Goal: Use online tool/utility: Utilize a website feature to perform a specific function

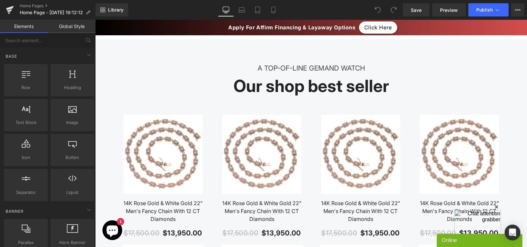
scroll to position [549, 0]
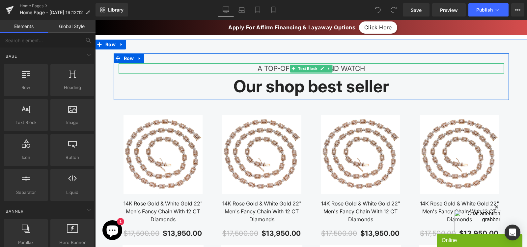
click at [272, 68] on div "A TOP-OF-LINE GEMAND WATCH" at bounding box center [312, 68] width 386 height 11
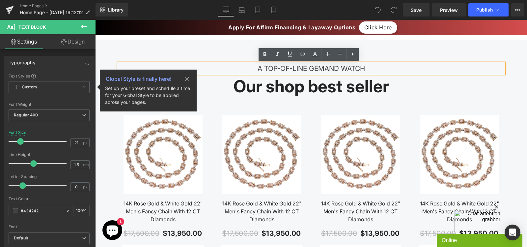
click at [365, 69] on div "A TOP-OF-LINE GEMAND WATCH" at bounding box center [312, 68] width 386 height 11
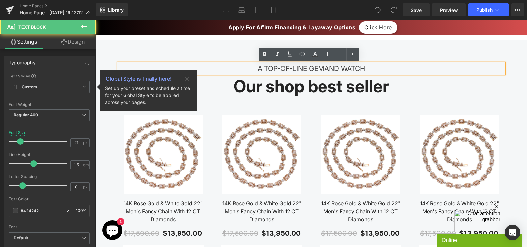
click at [323, 65] on div "A TOP-OF-LINE GEMAND WATCH" at bounding box center [312, 68] width 386 height 11
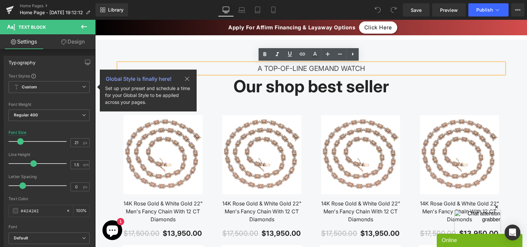
click at [264, 67] on div "A TOP-OF-LINE GEMAND WATCH" at bounding box center [312, 68] width 386 height 11
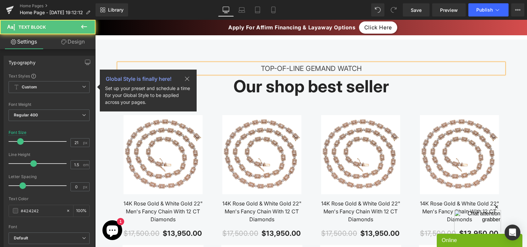
click at [306, 68] on div "TOP-OF-LINE GEMAND WATCH" at bounding box center [312, 68] width 386 height 11
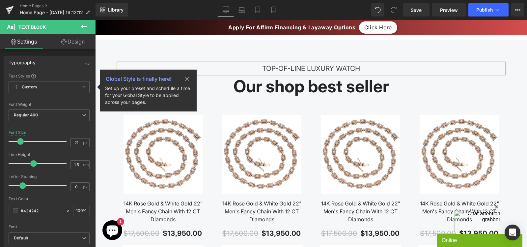
click at [370, 70] on div "TOP-OF-LINE LUXURY WATCH" at bounding box center [312, 68] width 386 height 11
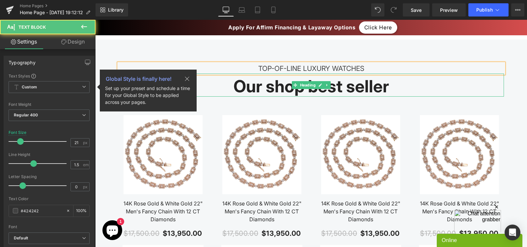
click at [333, 92] on h2 "Our shop best seller" at bounding box center [312, 86] width 386 height 20
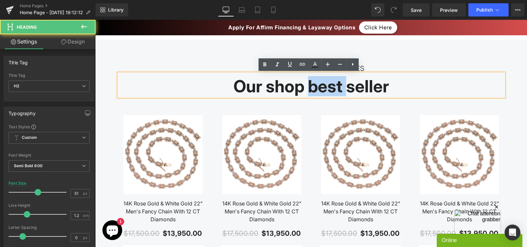
click at [333, 92] on h2 "Our shop best seller" at bounding box center [312, 86] width 386 height 20
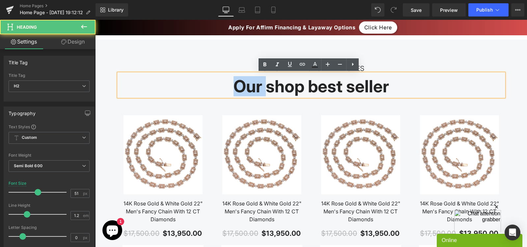
drag, startPoint x: 264, startPoint y: 90, endPoint x: 217, endPoint y: 90, distance: 46.8
click at [217, 90] on h2 "Our shop best seller" at bounding box center [312, 86] width 386 height 20
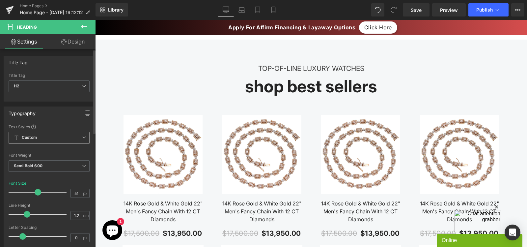
click at [33, 139] on b "Custom" at bounding box center [29, 138] width 15 height 6
click at [42, 120] on div "Typography Text Styles Custom Custom Setup Global Style Custom Setup Global Sty…" at bounding box center [49, 217] width 91 height 222
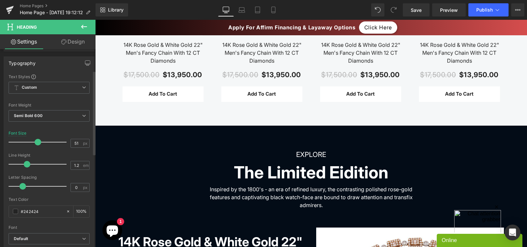
scroll to position [0, 0]
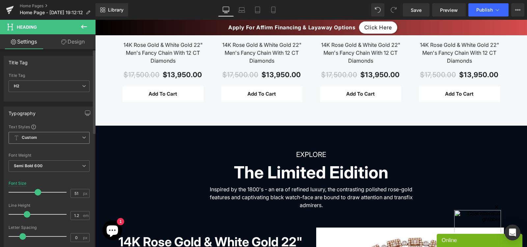
click at [34, 133] on span "Custom Setup Global Style" at bounding box center [49, 138] width 81 height 12
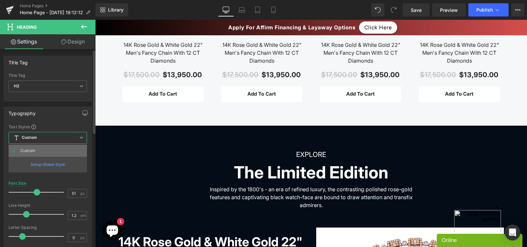
click at [35, 152] on div "Custom" at bounding box center [27, 150] width 15 height 5
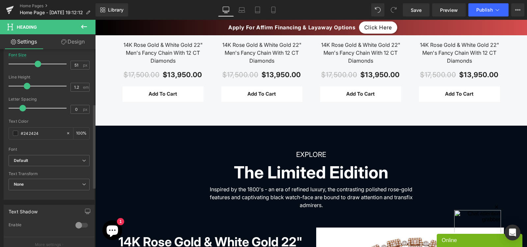
scroll to position [129, 0]
click at [35, 155] on span "Default" at bounding box center [49, 160] width 81 height 12
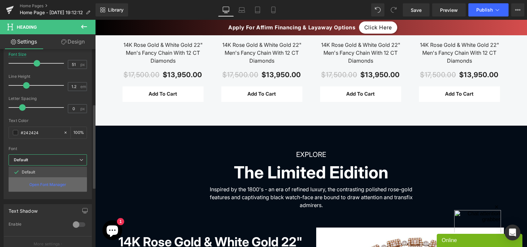
click at [47, 186] on p "Open Font Manager" at bounding box center [47, 185] width 37 height 6
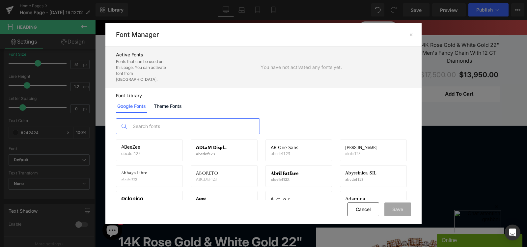
click at [165, 119] on input "text" at bounding box center [195, 126] width 130 height 15
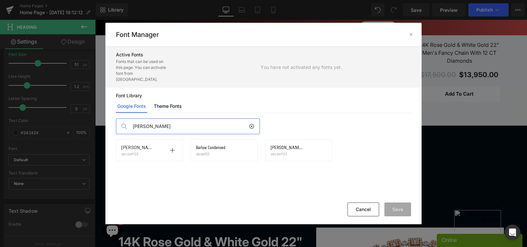
click at [150, 154] on div "[PERSON_NAME] abcdef123 Activate font" at bounding box center [149, 150] width 67 height 22
click at [174, 148] on icon at bounding box center [172, 150] width 5 height 5
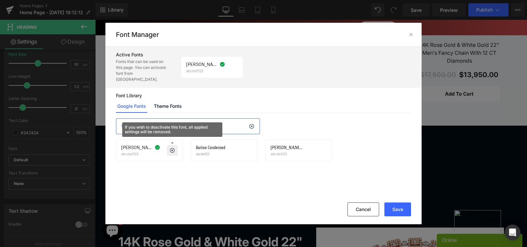
click at [177, 119] on input "[PERSON_NAME]" at bounding box center [190, 126] width 120 height 15
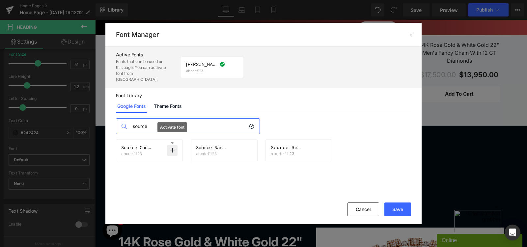
type input "source"
click at [248, 148] on icon at bounding box center [247, 150] width 5 height 5
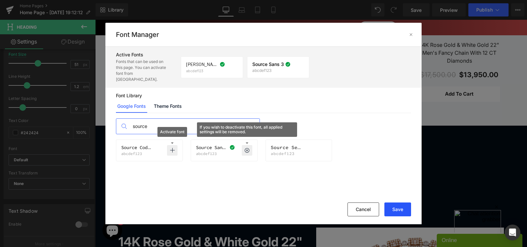
click at [396, 210] on button "Save" at bounding box center [398, 209] width 27 height 14
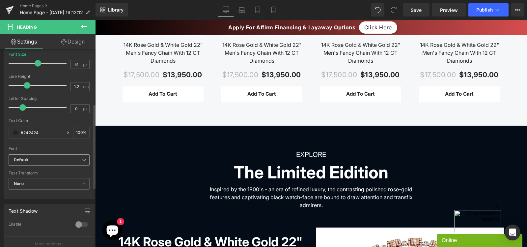
click at [25, 160] on icon "Default" at bounding box center [21, 160] width 14 height 6
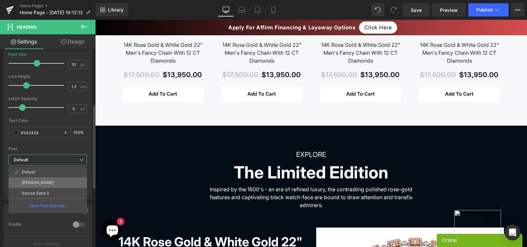
click at [29, 180] on li "[PERSON_NAME]" at bounding box center [48, 182] width 78 height 11
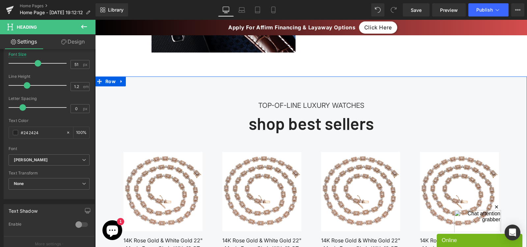
scroll to position [514, 0]
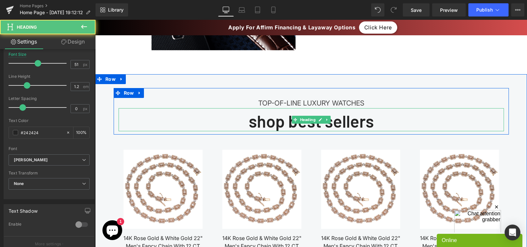
click at [275, 119] on h2 "shop best sellers" at bounding box center [312, 121] width 386 height 20
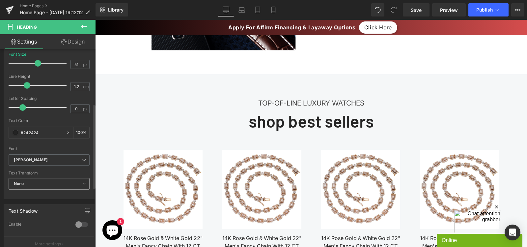
click at [28, 186] on span "None" at bounding box center [49, 184] width 81 height 12
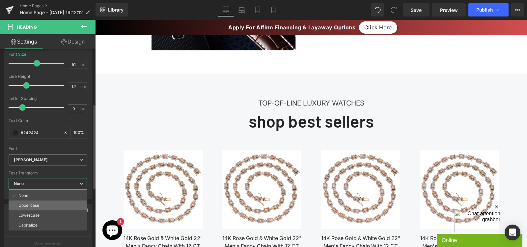
click at [28, 204] on div "Uppercase" at bounding box center [28, 205] width 21 height 5
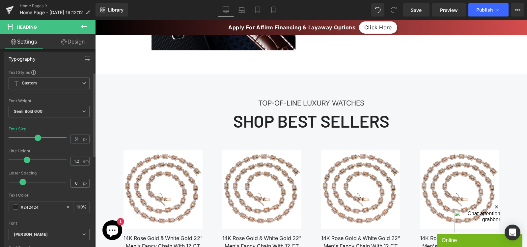
scroll to position [54, 0]
click at [59, 111] on span "Semi Bold 600" at bounding box center [49, 112] width 81 height 12
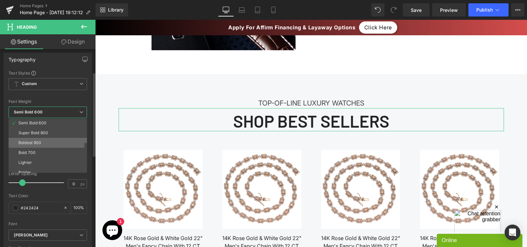
scroll to position [55, 0]
click at [41, 137] on div "Boldest 900" at bounding box center [29, 138] width 23 height 5
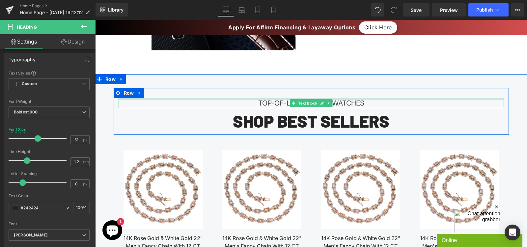
click at [244, 99] on div at bounding box center [312, 99] width 386 height 2
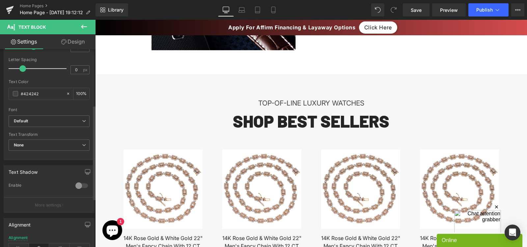
scroll to position [117, 0]
click at [55, 122] on b "Default" at bounding box center [48, 121] width 68 height 6
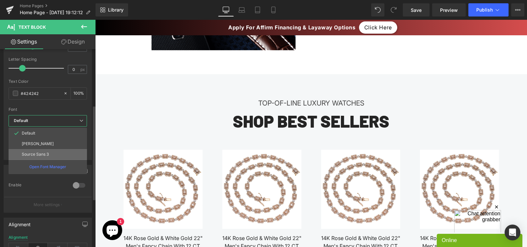
click at [44, 157] on li "Source Sans 3" at bounding box center [48, 154] width 78 height 11
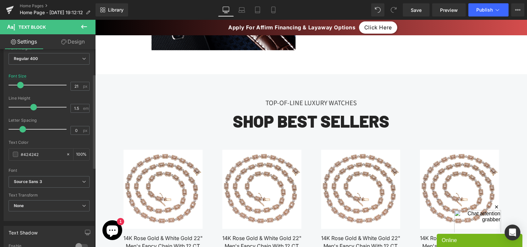
scroll to position [57, 0]
click at [35, 156] on input "#424242" at bounding box center [42, 153] width 42 height 7
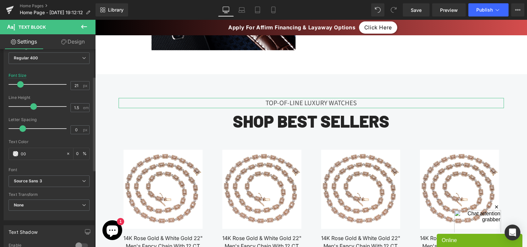
type input "000"
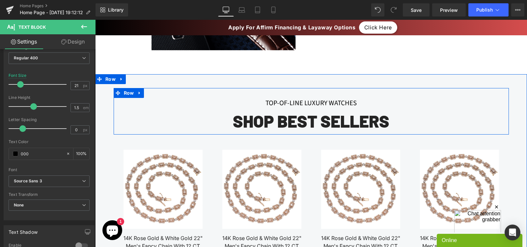
click at [245, 128] on h2 "shop best sellers" at bounding box center [312, 121] width 386 height 20
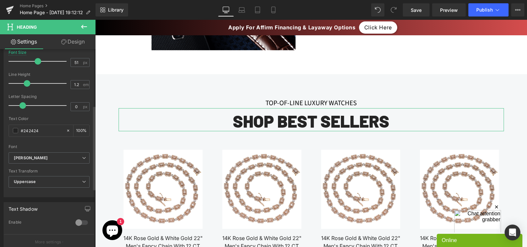
scroll to position [133, 0]
click at [43, 123] on div "#242424" at bounding box center [37, 129] width 57 height 12
click at [34, 131] on input "#242424" at bounding box center [42, 128] width 42 height 7
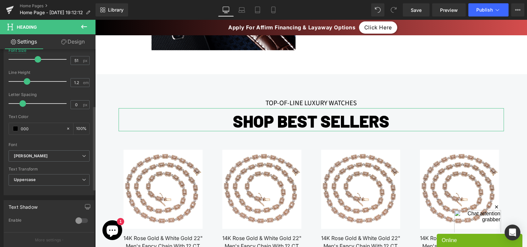
type input "000"
click at [42, 147] on div "Font" at bounding box center [49, 144] width 81 height 5
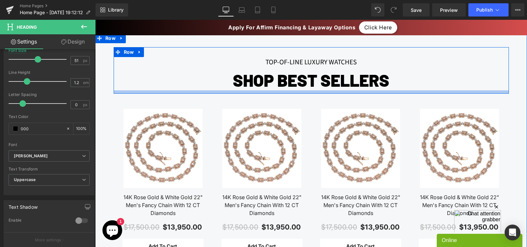
scroll to position [560, 0]
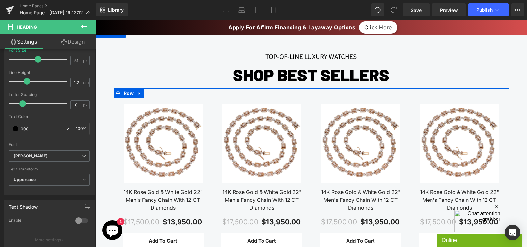
click at [206, 118] on div "Sale Off (P) Image Row 14K Rose Gold & White Gold 22" Men's Fancy Chain With 12…" at bounding box center [163, 176] width 99 height 145
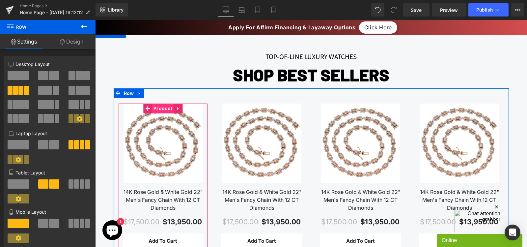
click at [163, 108] on span "Product" at bounding box center [163, 109] width 22 height 10
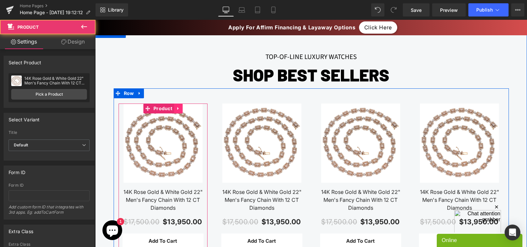
click at [174, 106] on link at bounding box center [178, 109] width 9 height 10
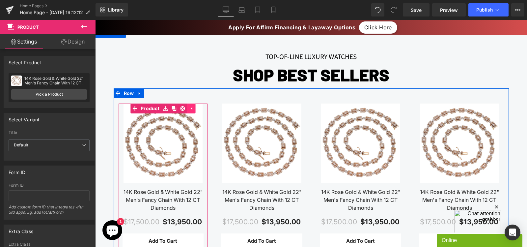
click at [189, 105] on link at bounding box center [191, 109] width 9 height 10
click at [176, 106] on icon at bounding box center [178, 108] width 5 height 5
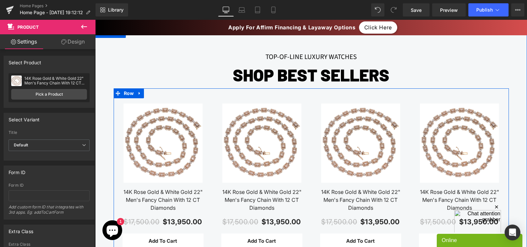
click at [209, 125] on div "Sale Off (P) Image Row 14K Rose Gold & White Gold 22" Men's Fancy Chain With 12…" at bounding box center [163, 176] width 99 height 145
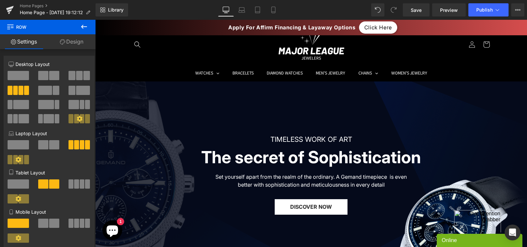
scroll to position [12, 0]
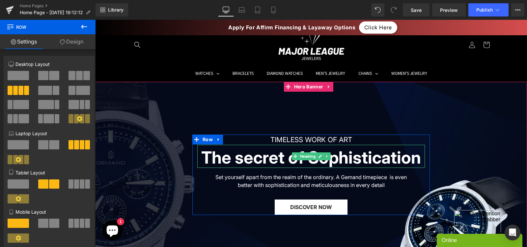
click at [284, 160] on h2 "The secret of Sophistication" at bounding box center [311, 157] width 228 height 20
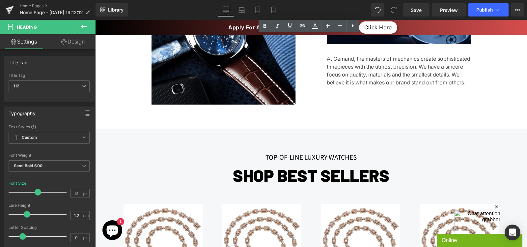
scroll to position [460, 0]
click at [258, 176] on h2 "shop best sellers" at bounding box center [312, 175] width 386 height 20
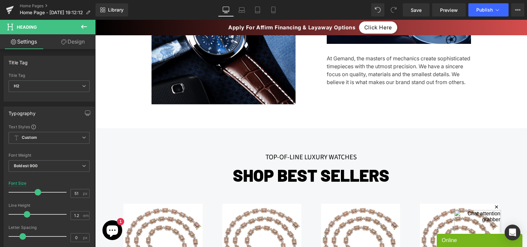
click at [85, 31] on button at bounding box center [84, 27] width 23 height 15
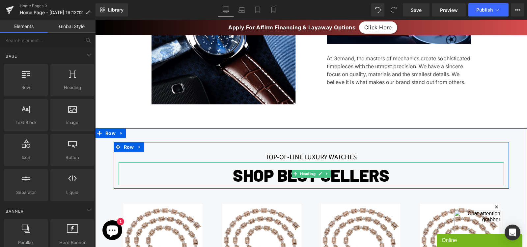
click at [267, 175] on h2 "shop best sellers" at bounding box center [312, 175] width 386 height 20
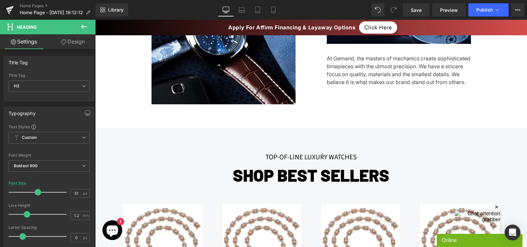
click at [74, 44] on link "Design" at bounding box center [73, 41] width 48 height 15
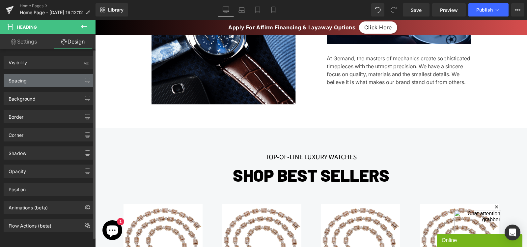
click at [45, 75] on div "Spacing" at bounding box center [49, 80] width 90 height 13
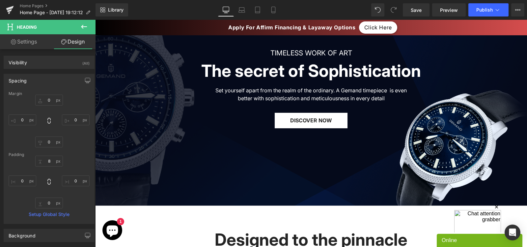
scroll to position [0, 0]
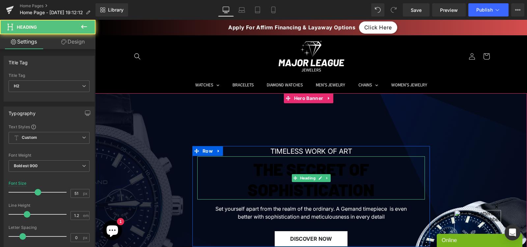
click at [241, 187] on h2 "The secret of Sophistication" at bounding box center [311, 179] width 228 height 40
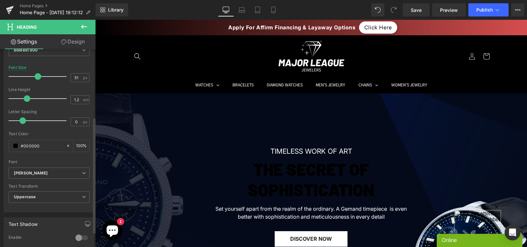
scroll to position [125, 0]
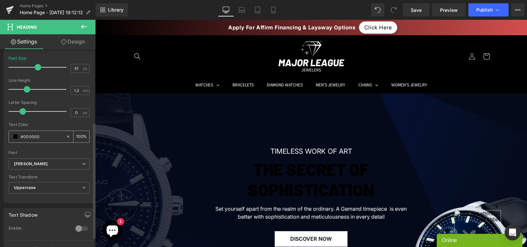
click at [31, 137] on input "#000000" at bounding box center [42, 136] width 42 height 7
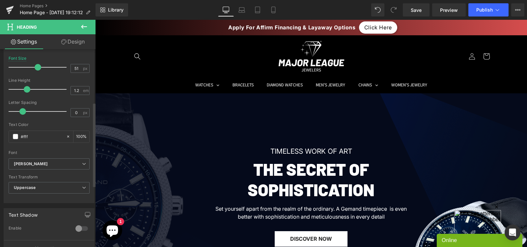
type input "#fff"
click at [58, 124] on div "Text Color" at bounding box center [49, 124] width 81 height 5
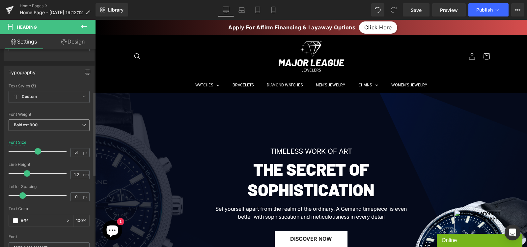
scroll to position [104, 0]
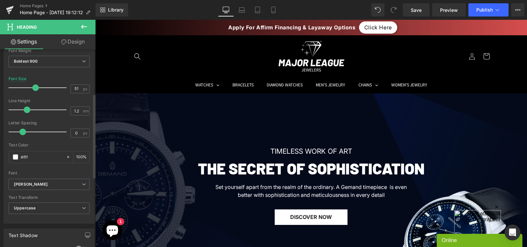
drag, startPoint x: 36, startPoint y: 88, endPoint x: 34, endPoint y: 92, distance: 4.4
click at [34, 92] on div at bounding box center [39, 87] width 55 height 13
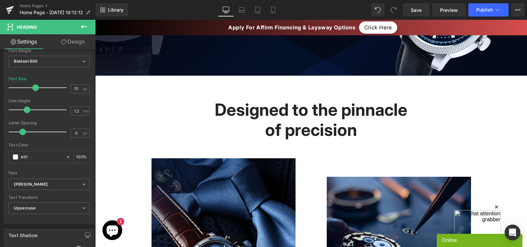
scroll to position [227, 0]
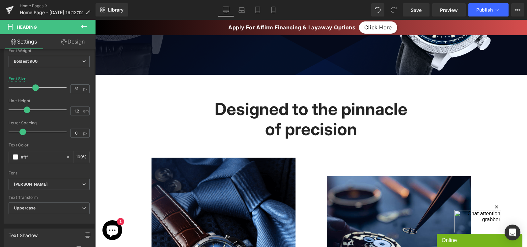
click at [277, 114] on h2 "Designed to the pinnacle of precision" at bounding box center [311, 119] width 204 height 40
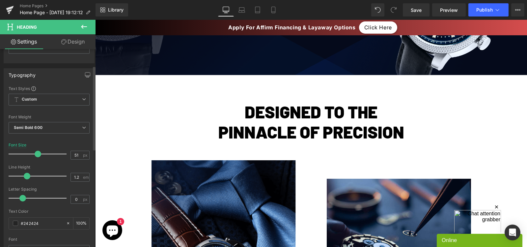
scroll to position [40, 0]
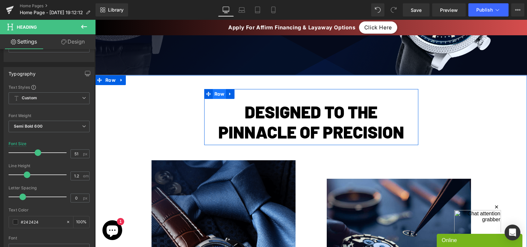
click at [218, 95] on span "Row" at bounding box center [220, 94] width 14 height 10
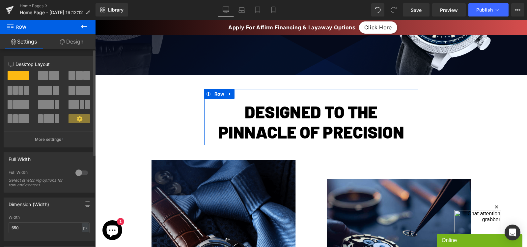
click at [79, 171] on div at bounding box center [82, 172] width 16 height 11
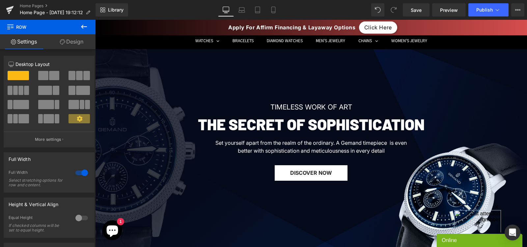
scroll to position [0, 0]
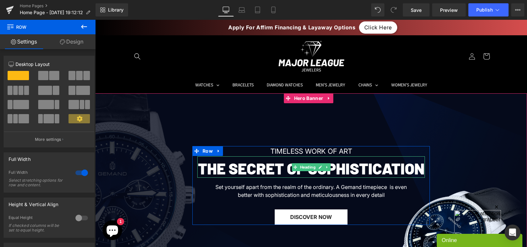
click at [202, 160] on h2 "The secret of Sophistication" at bounding box center [311, 168] width 228 height 18
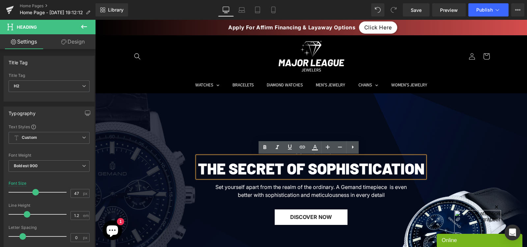
click at [180, 192] on span "TIMELESS WORK OF ART Text Block The secret of Sophistication Heading Set yourse…" at bounding box center [311, 185] width 432 height 79
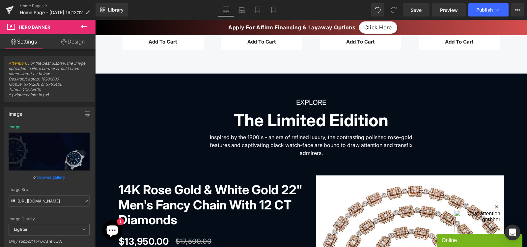
scroll to position [740, 0]
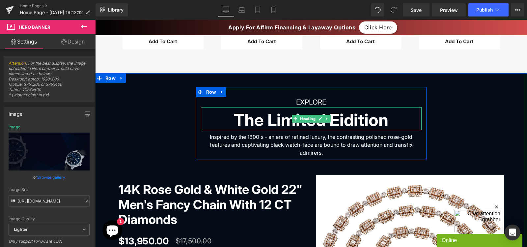
click at [295, 111] on h2 "The Limited Eidition" at bounding box center [311, 120] width 221 height 20
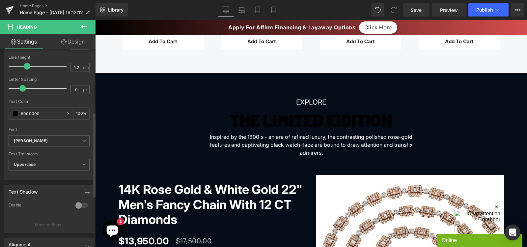
scroll to position [148, 0]
click at [39, 116] on input "#000000" at bounding box center [42, 112] width 42 height 7
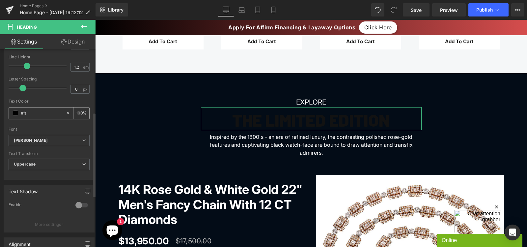
type input "#fff"
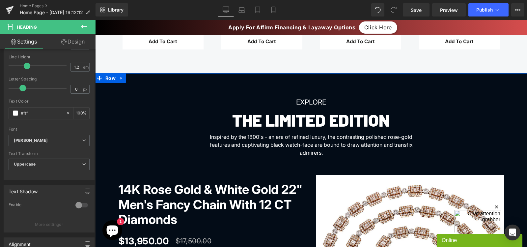
click at [164, 149] on div "EXPLORE Text Block The Limited Edition Heading Inspired by the 1800's - an era …" at bounding box center [311, 231] width 432 height 289
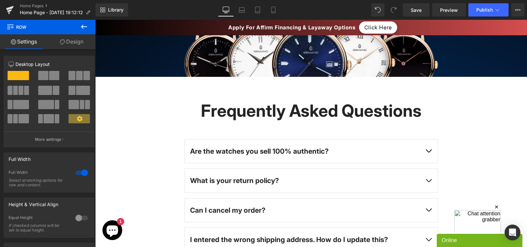
scroll to position [1777, 0]
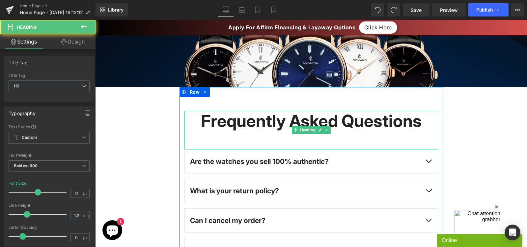
click at [220, 131] on h2 "Frequently Asked Questions" at bounding box center [312, 121] width 254 height 20
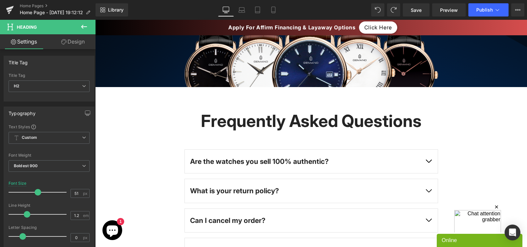
click at [86, 48] on link "Design" at bounding box center [73, 41] width 48 height 15
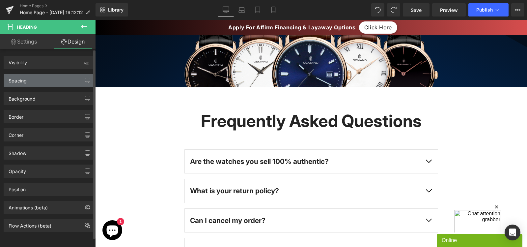
click at [31, 81] on div "Spacing" at bounding box center [49, 80] width 90 height 13
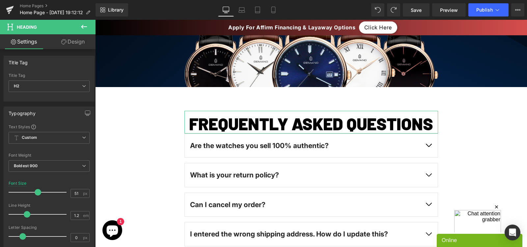
click at [72, 41] on link "Design" at bounding box center [73, 41] width 48 height 15
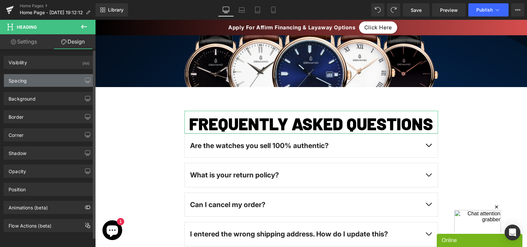
click at [42, 82] on div "Spacing" at bounding box center [49, 80] width 90 height 13
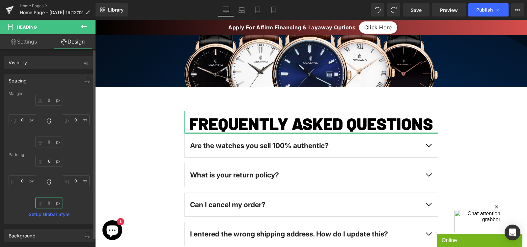
click at [50, 199] on input "0" at bounding box center [49, 202] width 28 height 11
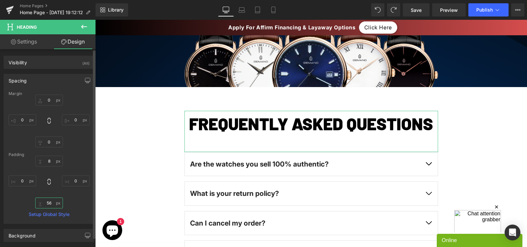
type input "0"
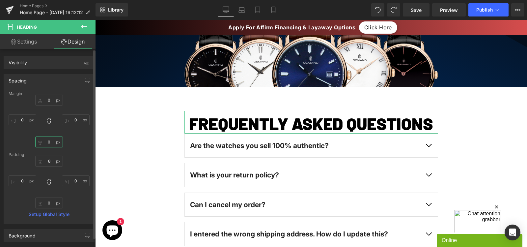
click at [48, 139] on input "0" at bounding box center [49, 141] width 28 height 11
type input "56"
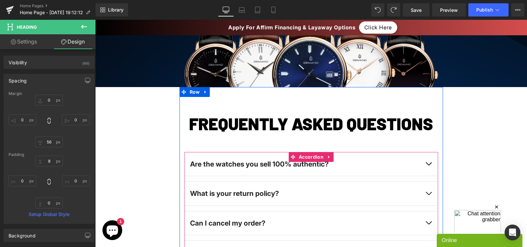
click at [216, 176] on div "Are the watches you sell 100% authentic? Text Block" at bounding box center [312, 164] width 254 height 24
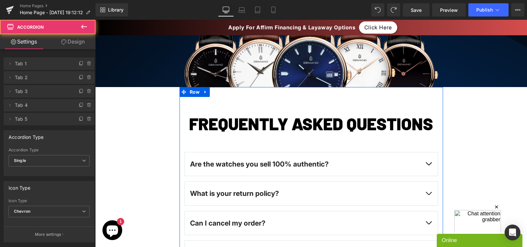
click at [213, 133] on h2 "Frequently Asked Questions" at bounding box center [312, 123] width 254 height 20
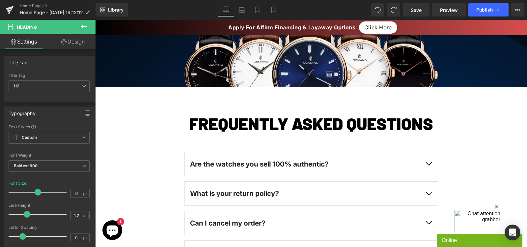
click at [78, 43] on link "Design" at bounding box center [73, 41] width 48 height 15
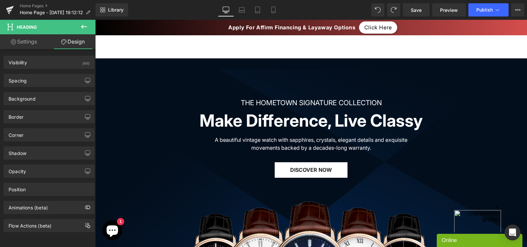
scroll to position [1582, 0]
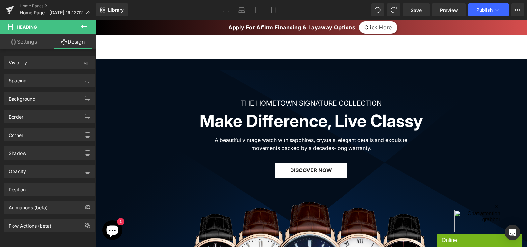
click at [274, 122] on h2 "Make Difference, Live Classy" at bounding box center [311, 121] width 231 height 20
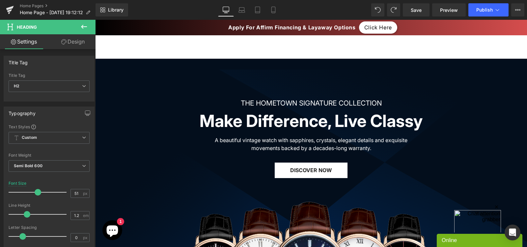
click at [75, 39] on link "Design" at bounding box center [73, 41] width 48 height 15
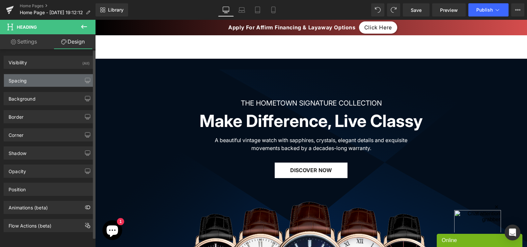
click at [44, 81] on div "Spacing" at bounding box center [49, 80] width 90 height 13
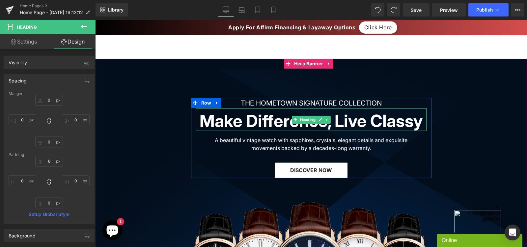
click at [287, 131] on h2 "Make Difference, Live Classy" at bounding box center [311, 121] width 231 height 20
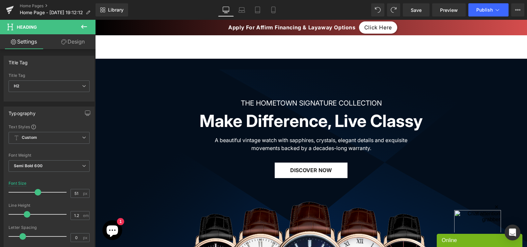
click at [82, 40] on link "Design" at bounding box center [73, 41] width 48 height 15
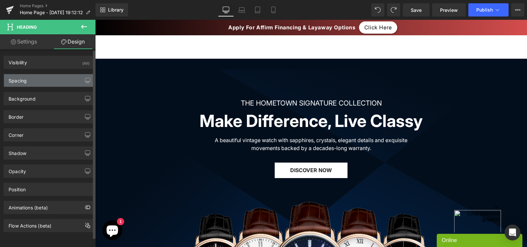
click at [41, 78] on div "Spacing" at bounding box center [49, 80] width 90 height 13
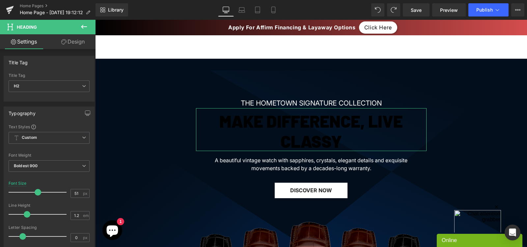
click at [56, 46] on link "Design" at bounding box center [73, 41] width 48 height 15
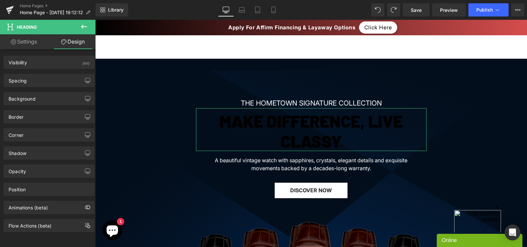
click at [30, 45] on link "Settings" at bounding box center [24, 41] width 48 height 15
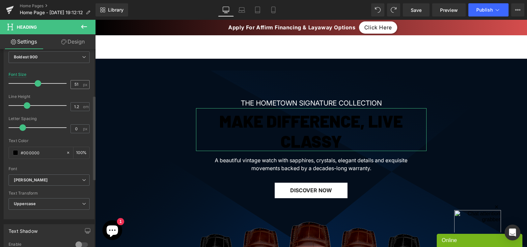
scroll to position [112, 0]
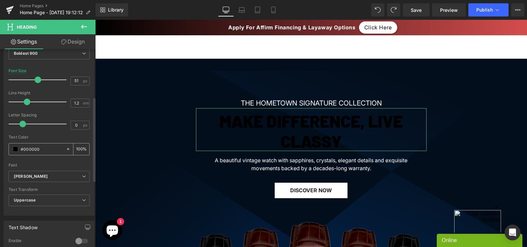
click at [47, 149] on input "#000000" at bounding box center [42, 148] width 42 height 7
type input "#fff"
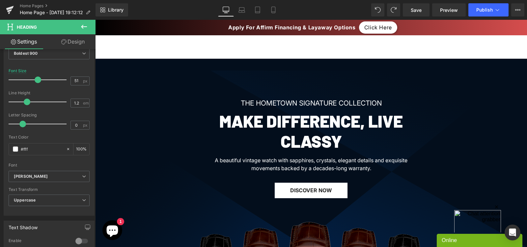
click at [184, 148] on span "THE HOMETOWN SIGNATURE COLLECTION Text Block Make Difference, Live Classy Headi…" at bounding box center [311, 200] width 432 height 204
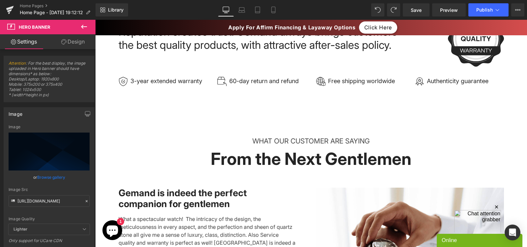
scroll to position [1296, 0]
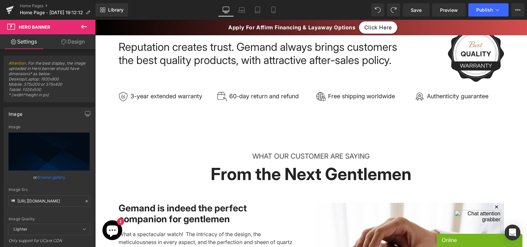
click at [260, 168] on h2 "From the Next Gentlemen" at bounding box center [312, 174] width 386 height 20
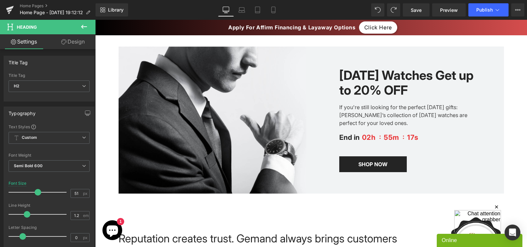
scroll to position [984, 0]
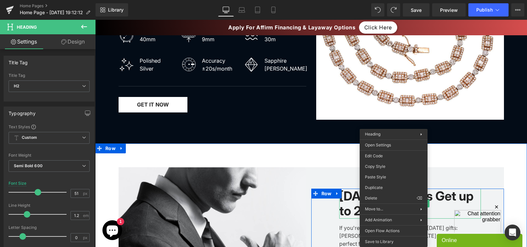
click at [356, 189] on h3 "[DATE] Watches Get up to 20% OFF" at bounding box center [411, 204] width 142 height 30
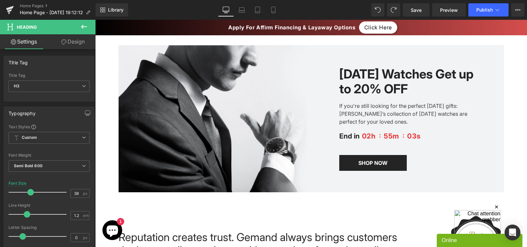
scroll to position [1104, 0]
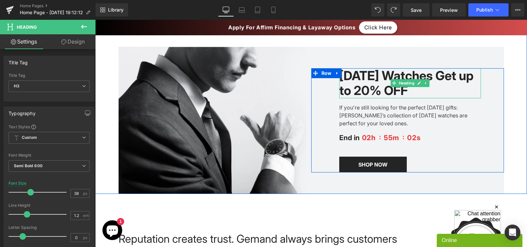
click at [362, 75] on h3 "[DATE] Watches Get up to 20% OFF" at bounding box center [411, 83] width 142 height 30
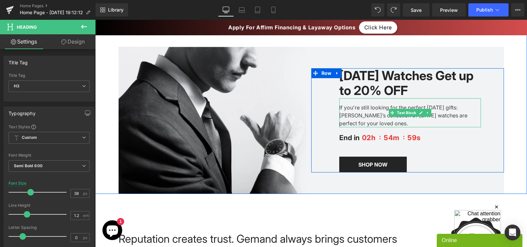
click at [380, 115] on div "If you're still looking for the perfect [DATE] gifts: [PERSON_NAME]’s collectio…" at bounding box center [411, 112] width 142 height 29
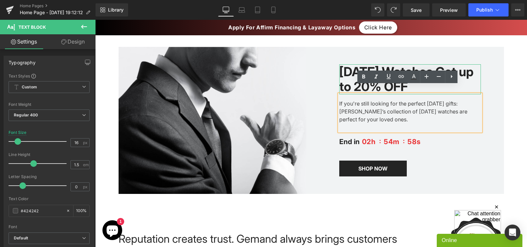
click at [347, 70] on h3 "[DATE] Watches Get up to 20% OFF" at bounding box center [411, 79] width 142 height 30
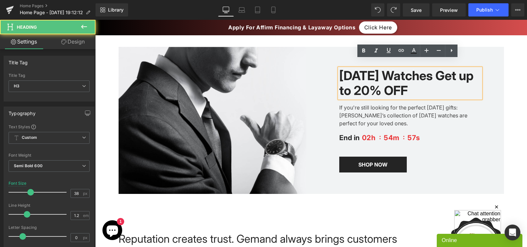
click at [364, 111] on div "If you're still looking for the perfect [DATE] gifts: [PERSON_NAME]’s collectio…" at bounding box center [411, 112] width 142 height 29
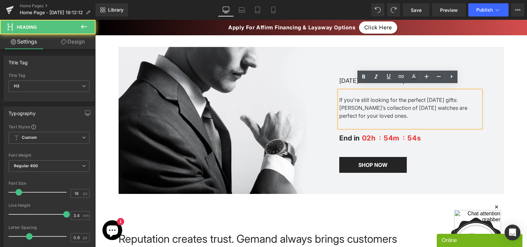
scroll to position [1100, 0]
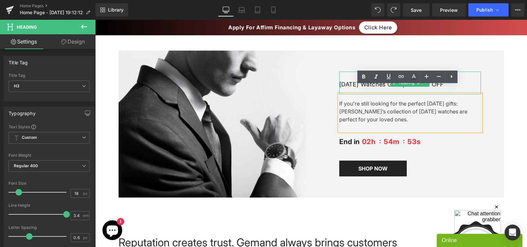
click at [343, 75] on h3 "[DATE] Watches Get up to 20% OFF" at bounding box center [411, 84] width 142 height 20
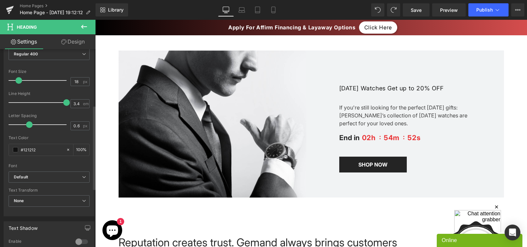
scroll to position [132, 0]
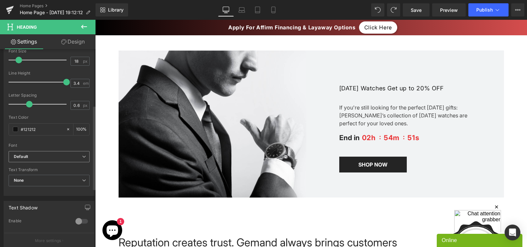
click at [50, 151] on span "Default" at bounding box center [49, 157] width 81 height 12
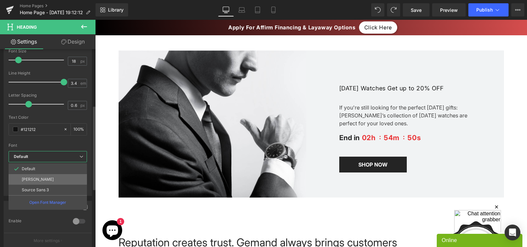
click at [41, 175] on li "[PERSON_NAME]" at bounding box center [48, 179] width 78 height 11
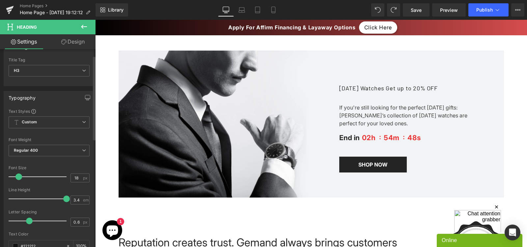
scroll to position [15, 0]
click at [38, 151] on span "Regular 400" at bounding box center [49, 151] width 81 height 12
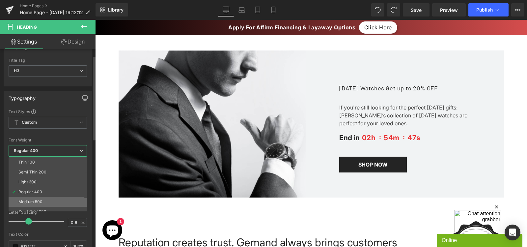
scroll to position [38, 0]
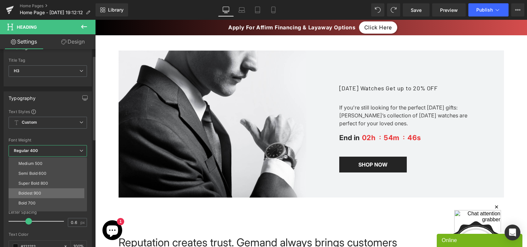
click at [36, 191] on div "Boldest 900" at bounding box center [29, 193] width 23 height 5
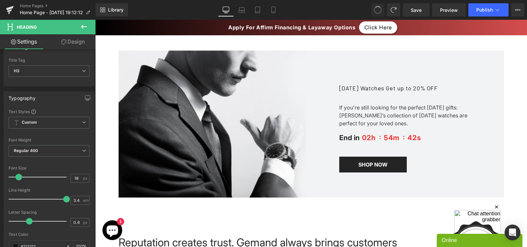
click at [380, 9] on span at bounding box center [378, 10] width 10 height 10
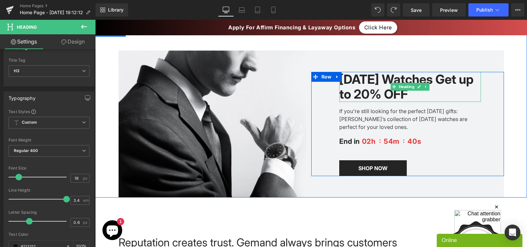
click at [365, 84] on h3 "[DATE] Watches Get up to 20% OFF" at bounding box center [411, 87] width 142 height 30
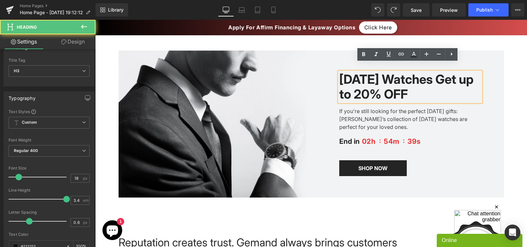
click at [378, 72] on h3 "[DATE] Watches Get up to 20% OFF" at bounding box center [411, 87] width 142 height 30
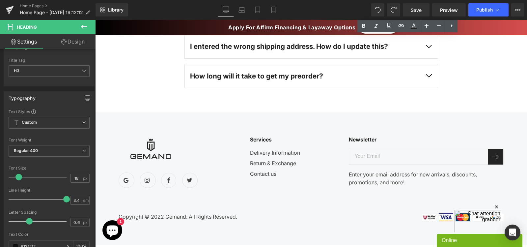
scroll to position [2002, 0]
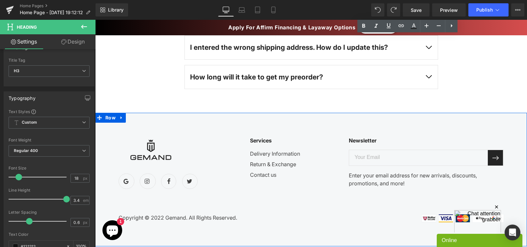
click at [410, 113] on div "Image Icon Row Icon Row Icon Row Icon Row Icon List Hoz Services Heading Delive…" at bounding box center [311, 179] width 432 height 133
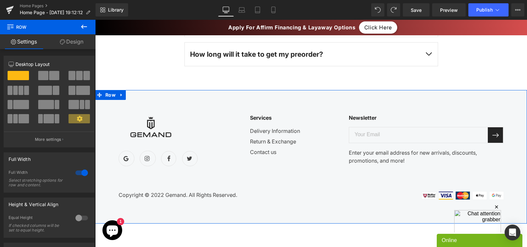
scroll to position [2024, 0]
click at [119, 90] on link at bounding box center [121, 95] width 9 height 10
click at [137, 91] on link at bounding box center [138, 95] width 9 height 10
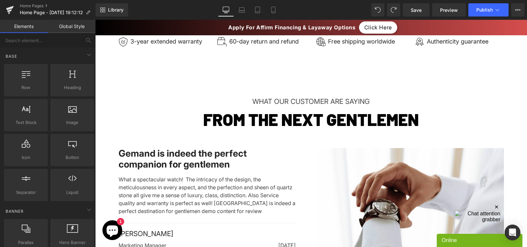
scroll to position [1341, 0]
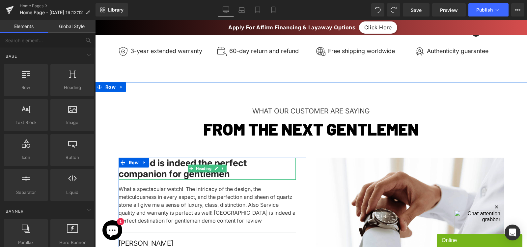
click at [173, 161] on h2 "Gemand is indeed the perfect companion for gentlemen" at bounding box center [207, 169] width 177 height 22
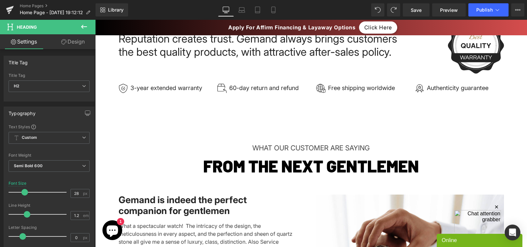
scroll to position [1309, 0]
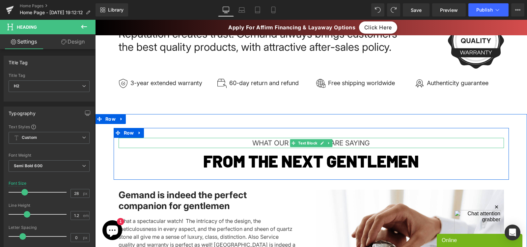
click at [270, 138] on div "WHAT OUR CUSTOMER ARE SAYING" at bounding box center [312, 143] width 386 height 11
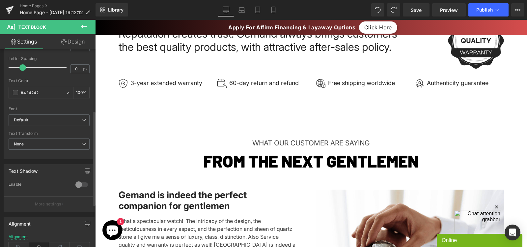
scroll to position [117, 0]
click at [40, 125] on span "Default" at bounding box center [49, 121] width 81 height 12
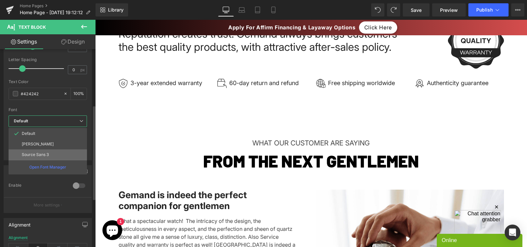
click at [34, 158] on li "Source Sans 3" at bounding box center [48, 154] width 78 height 11
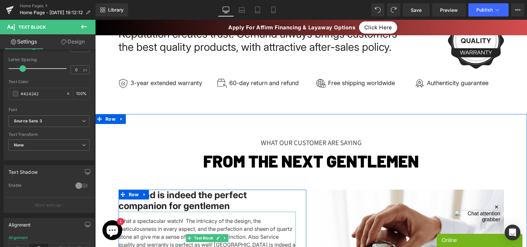
click at [163, 218] on div "What a spectacular watch! The intricacy of the design, the meticulousness in ev…" at bounding box center [207, 238] width 177 height 53
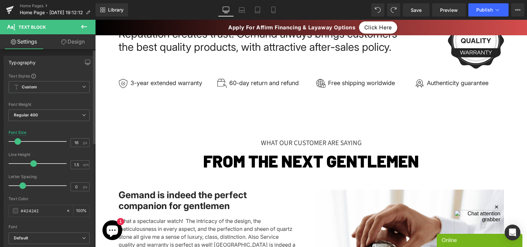
scroll to position [125, 0]
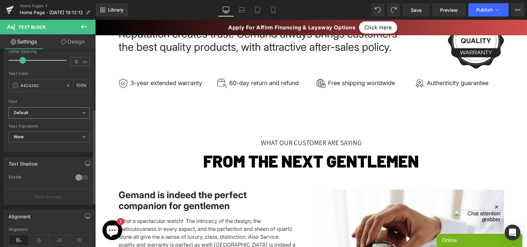
click at [33, 117] on span "Default" at bounding box center [49, 113] width 81 height 12
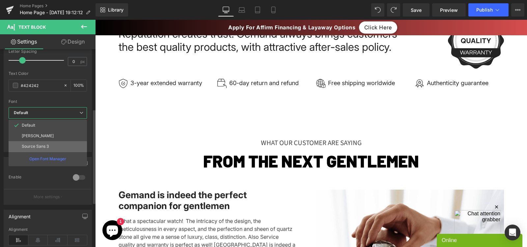
click at [36, 146] on p "Source Sans 3" at bounding box center [35, 146] width 27 height 5
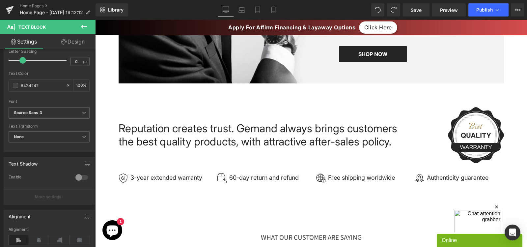
scroll to position [1213, 0]
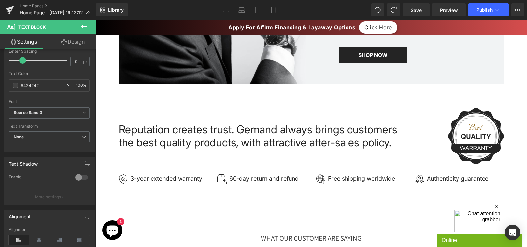
click at [197, 127] on div "Reputation creates trust. Gemand always brings customers the best quality produ…" at bounding box center [262, 136] width 287 height 26
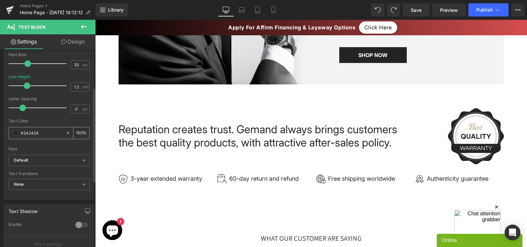
scroll to position [80, 0]
click at [39, 183] on span "None" at bounding box center [49, 183] width 81 height 12
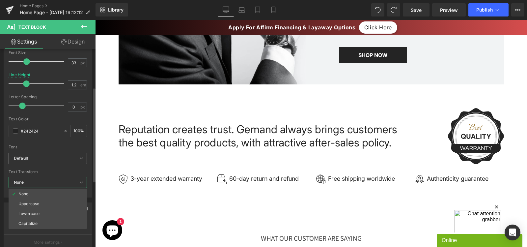
click at [35, 161] on b "Default" at bounding box center [47, 159] width 66 height 6
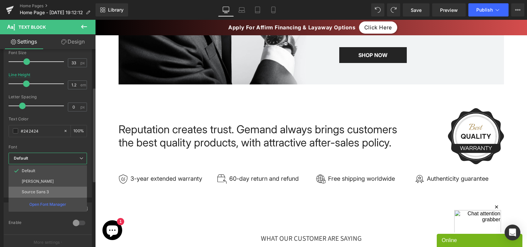
click at [33, 193] on p "Source Sans 3" at bounding box center [35, 192] width 27 height 5
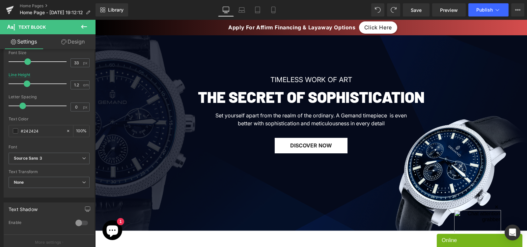
scroll to position [80, 0]
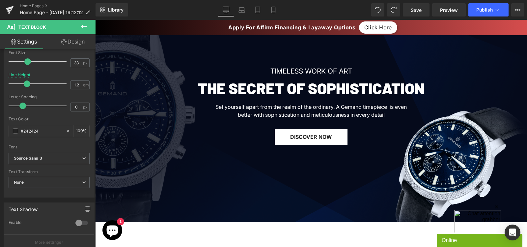
click at [287, 71] on div "TIMELESS WORK OF ART" at bounding box center [311, 71] width 228 height 11
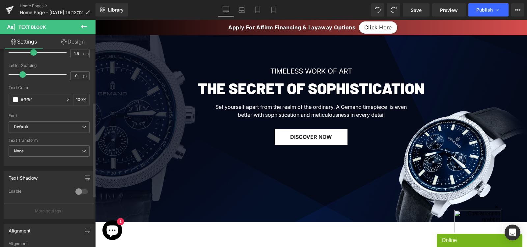
scroll to position [111, 0]
click at [53, 128] on b "Default" at bounding box center [48, 127] width 68 height 6
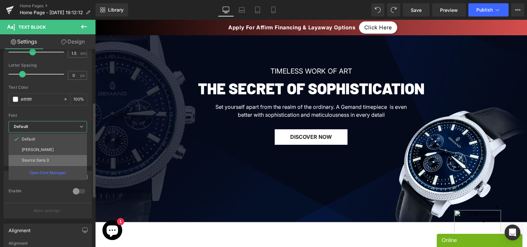
click at [40, 158] on p "Source Sans 3" at bounding box center [35, 160] width 27 height 5
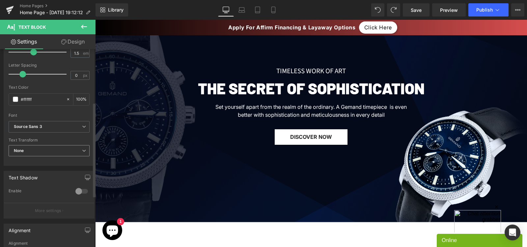
click at [43, 146] on span "None" at bounding box center [49, 151] width 81 height 12
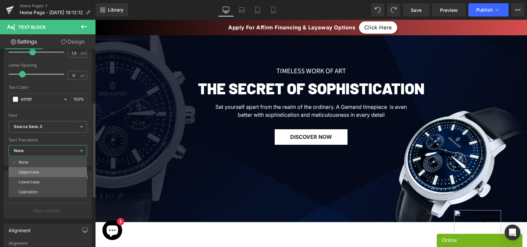
click at [31, 175] on li "Uppercase" at bounding box center [48, 172] width 78 height 10
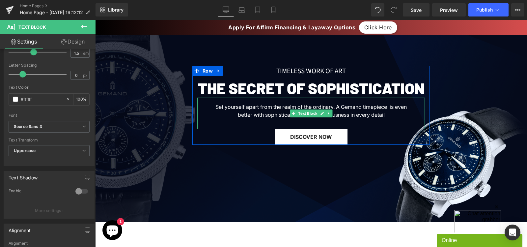
click at [252, 115] on div "Set yourself apart from the realm of the ordinary. A Gemand timepiece is even b…" at bounding box center [311, 114] width 228 height 32
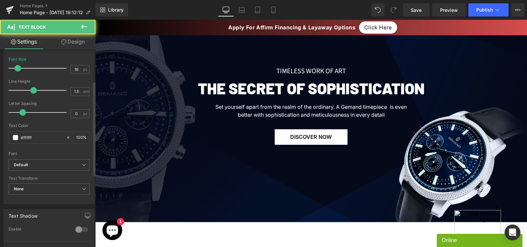
scroll to position [74, 0]
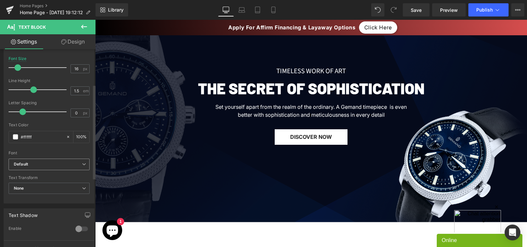
click at [22, 170] on div "Default Default [PERSON_NAME] Source Sans 3 Open Font Manager" at bounding box center [49, 166] width 81 height 15
click at [21, 164] on icon "Default" at bounding box center [21, 165] width 14 height 6
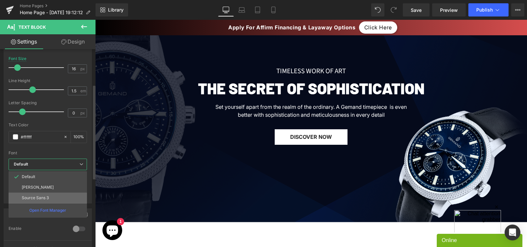
click at [34, 195] on li "Source Sans 3" at bounding box center [48, 198] width 78 height 11
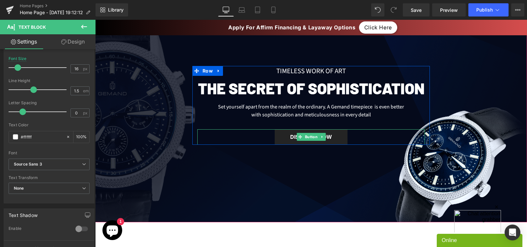
click at [278, 141] on link "DISCOVER NOW" at bounding box center [311, 136] width 73 height 15
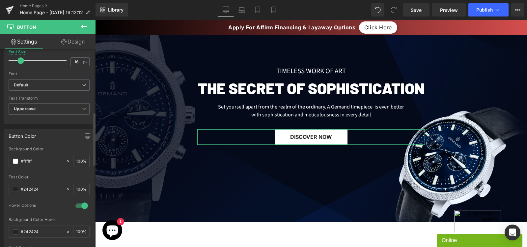
scroll to position [246, 0]
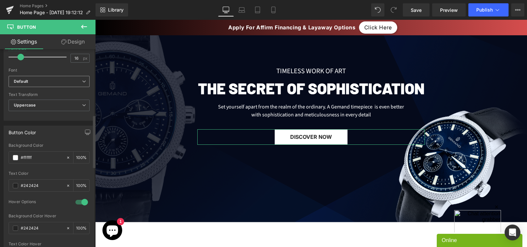
click at [60, 84] on b "Default" at bounding box center [48, 82] width 68 height 6
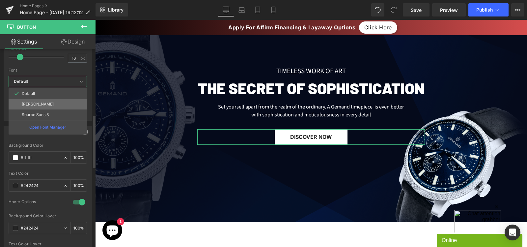
click at [40, 108] on li "[PERSON_NAME]" at bounding box center [48, 104] width 78 height 11
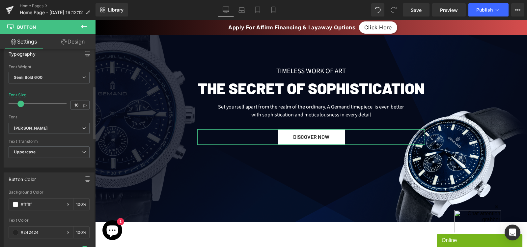
scroll to position [125, 0]
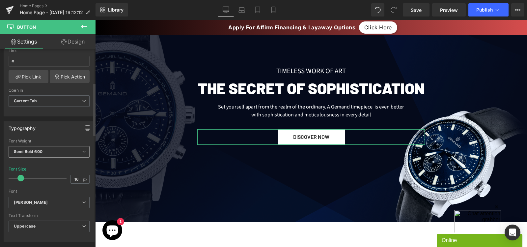
click at [31, 149] on b "Semi Bold 600" at bounding box center [28, 151] width 29 height 5
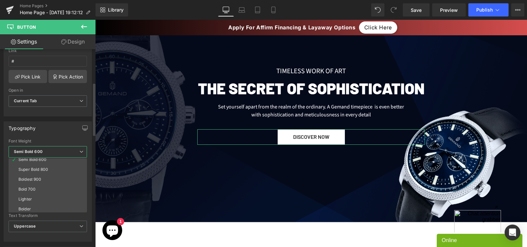
scroll to position [55, 0]
click at [38, 179] on div "Boldest 900" at bounding box center [29, 177] width 23 height 5
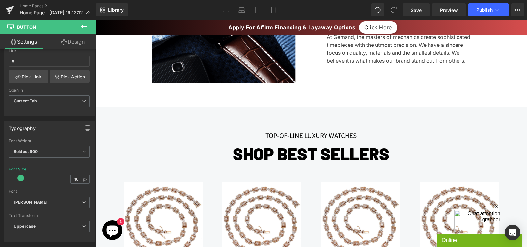
scroll to position [462, 0]
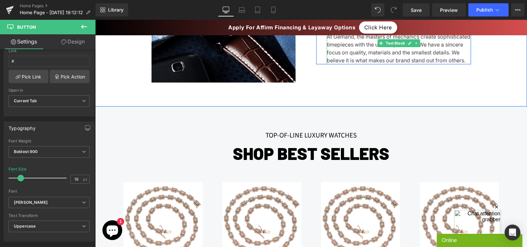
click at [356, 47] on p "At Gemand, the masters of mechanics create sophisticated timepieces with the ut…" at bounding box center [399, 49] width 144 height 32
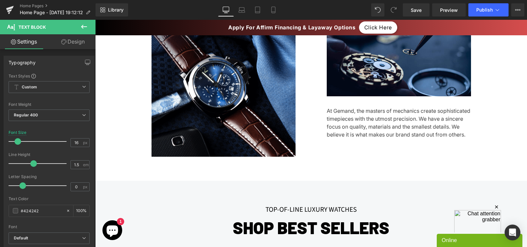
scroll to position [357, 0]
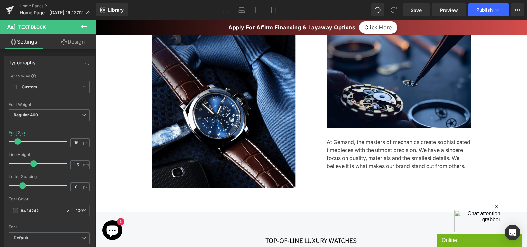
click at [342, 160] on p "At Gemand, the masters of mechanics create sophisticated timepieces with the ut…" at bounding box center [399, 154] width 144 height 32
click at [39, 233] on span "Default" at bounding box center [49, 238] width 81 height 12
click at [33, 242] on span "Default" at bounding box center [48, 238] width 78 height 12
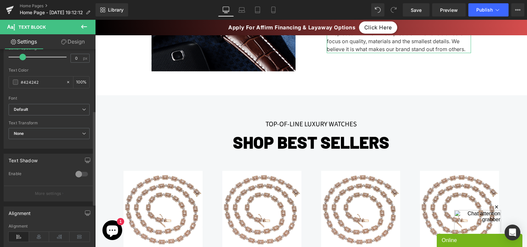
scroll to position [129, 0]
click at [36, 106] on b "Default" at bounding box center [48, 109] width 68 height 6
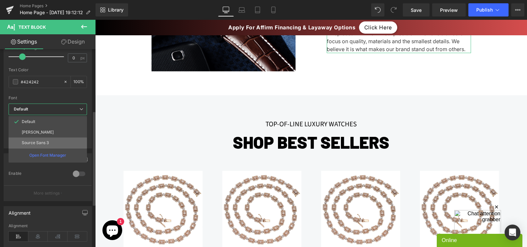
click at [36, 142] on p "Source Sans 3" at bounding box center [35, 142] width 27 height 5
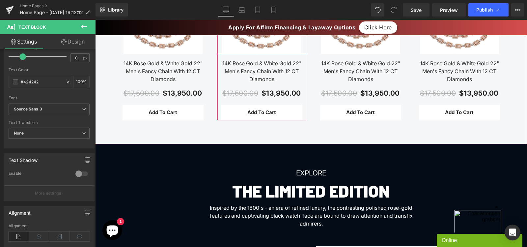
scroll to position [670, 0]
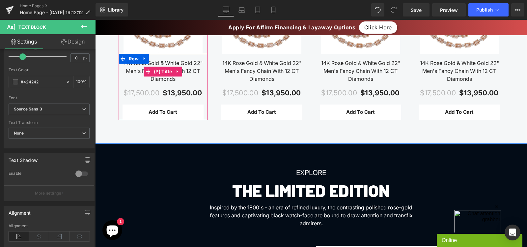
click at [191, 62] on link "14K Rose Gold & White Gold 22" Men's Fancy Chain With 12 CT Diamonds" at bounding box center [163, 71] width 81 height 24
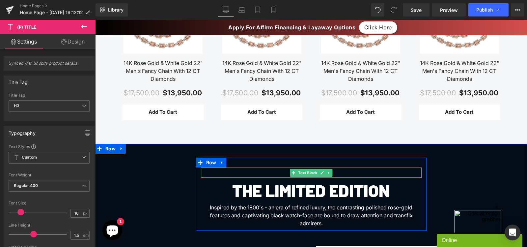
click at [280, 171] on div "EXPLORE" at bounding box center [311, 172] width 221 height 11
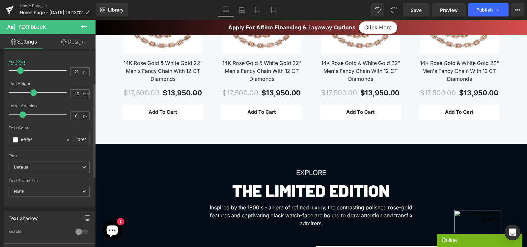
scroll to position [71, 0]
click at [58, 169] on b "Default" at bounding box center [48, 167] width 68 height 6
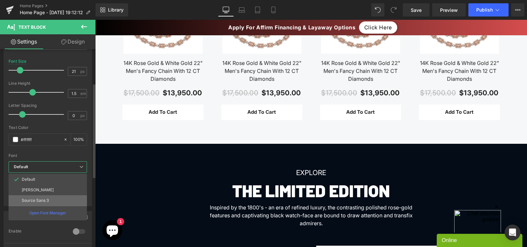
click at [48, 199] on p "Source Sans 3" at bounding box center [35, 200] width 27 height 5
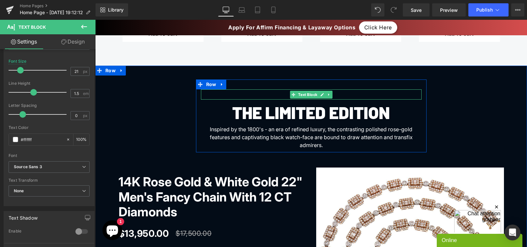
scroll to position [766, 0]
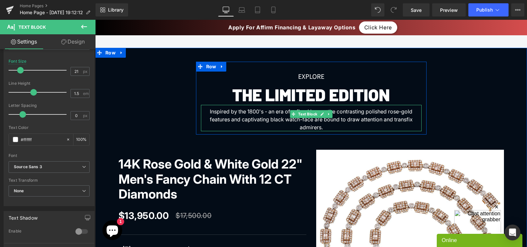
click at [280, 110] on div "Inspired by the 1800's - an era of refined luxury, the contrasting polished ros…" at bounding box center [311, 118] width 221 height 26
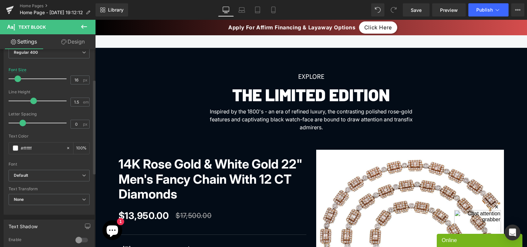
scroll to position [63, 0]
click at [34, 182] on div "Default Default [PERSON_NAME] Source Sans 3 Open Font Manager" at bounding box center [49, 176] width 81 height 15
click at [34, 179] on span "Default" at bounding box center [49, 175] width 81 height 12
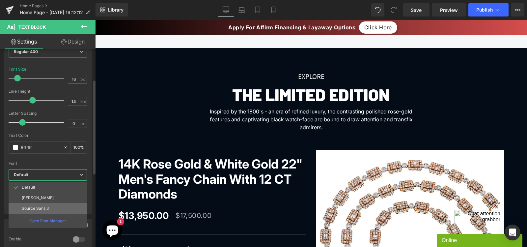
click at [32, 207] on p "Source Sans 3" at bounding box center [35, 208] width 27 height 5
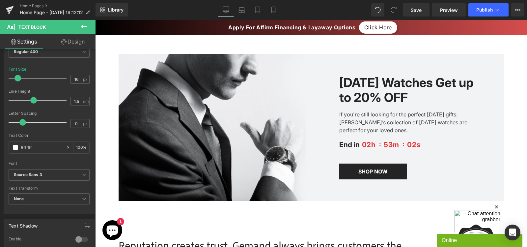
scroll to position [1097, 0]
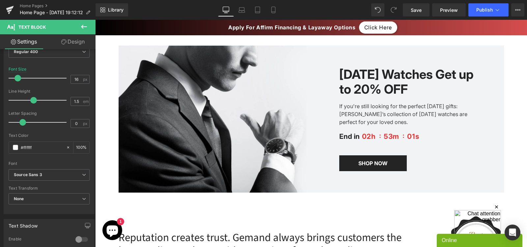
click at [388, 107] on div "If you're still looking for the perfect [DATE] gifts: [PERSON_NAME]’s collectio…" at bounding box center [411, 111] width 142 height 29
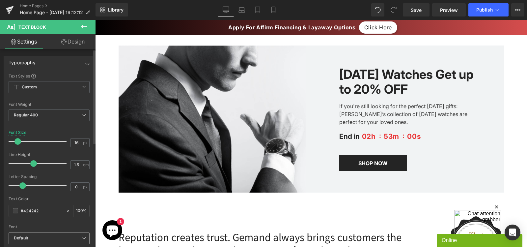
click at [32, 235] on b "Default" at bounding box center [48, 238] width 68 height 6
click at [82, 128] on div at bounding box center [49, 126] width 81 height 4
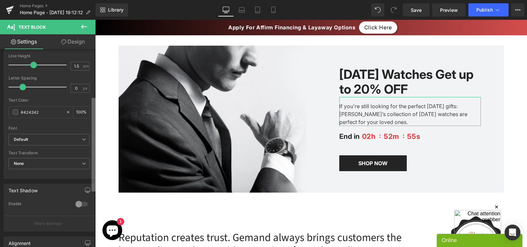
click at [92, 179] on b at bounding box center [94, 145] width 4 height 94
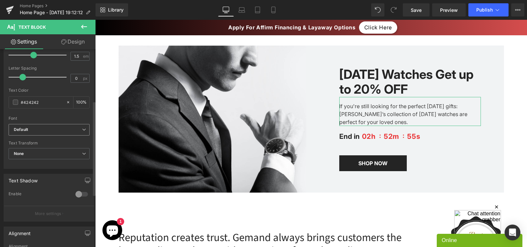
click at [62, 138] on div "Default Default [PERSON_NAME] Source Sans 3 Open Font Manager" at bounding box center [49, 131] width 81 height 15
click at [49, 131] on b "Default" at bounding box center [48, 130] width 68 height 6
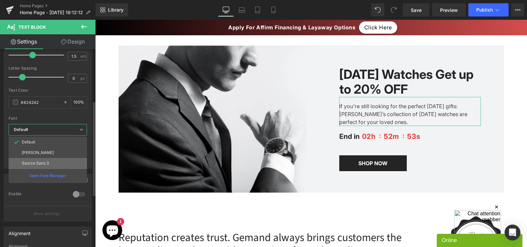
click at [38, 159] on li "Source Sans 3" at bounding box center [48, 163] width 78 height 11
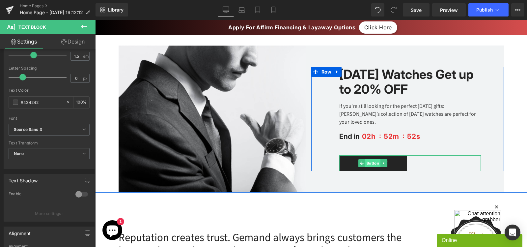
click at [373, 161] on span "Button" at bounding box center [373, 163] width 15 height 8
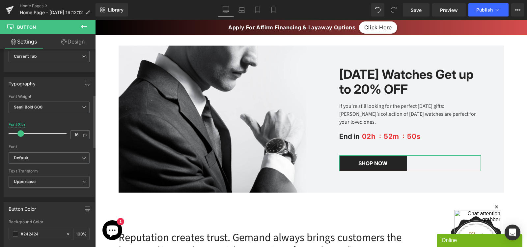
scroll to position [171, 0]
click at [46, 153] on span "Default" at bounding box center [49, 157] width 81 height 12
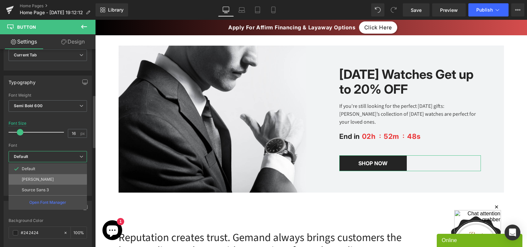
click at [40, 177] on li "[PERSON_NAME]" at bounding box center [48, 179] width 78 height 11
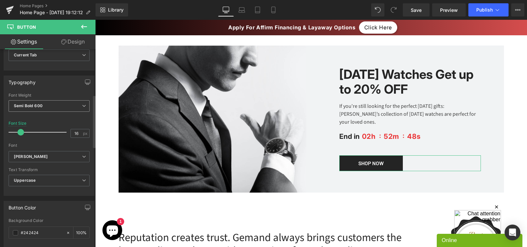
click at [64, 111] on span "Semi Bold 600" at bounding box center [49, 106] width 81 height 12
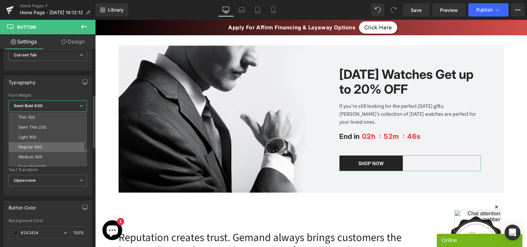
scroll to position [55, 0]
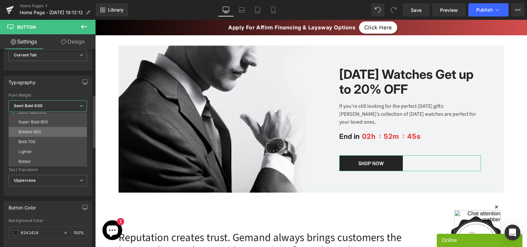
click at [32, 128] on li "Boldest 900" at bounding box center [49, 132] width 81 height 10
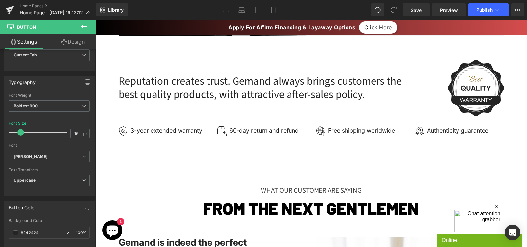
scroll to position [1254, 0]
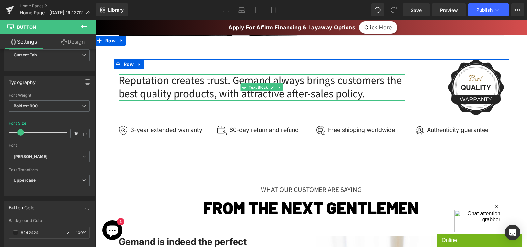
click at [212, 87] on div "Reputation creates trust. Gemand always brings customers the best quality produ…" at bounding box center [262, 87] width 287 height 26
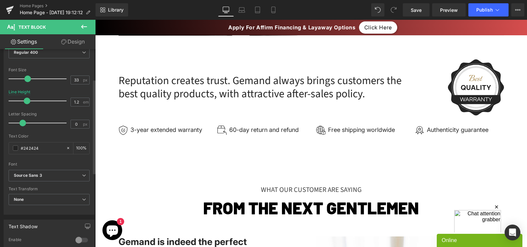
scroll to position [63, 0]
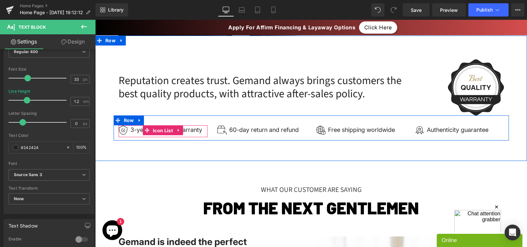
click at [170, 129] on span "Icon List" at bounding box center [162, 131] width 23 height 10
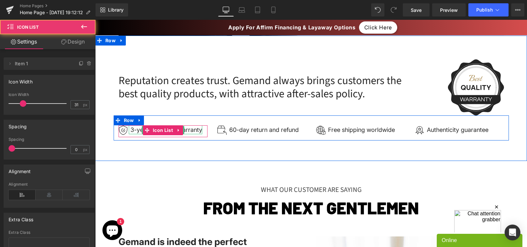
click at [134, 128] on div "3-year extended warranty" at bounding box center [166, 129] width 74 height 9
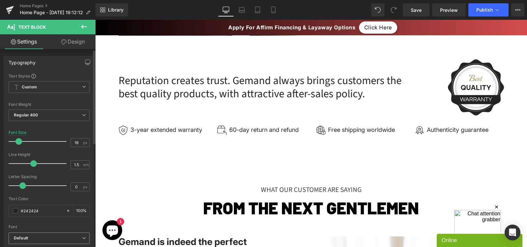
click at [30, 235] on b "Default" at bounding box center [48, 238] width 68 height 6
click at [53, 191] on div at bounding box center [39, 185] width 55 height 13
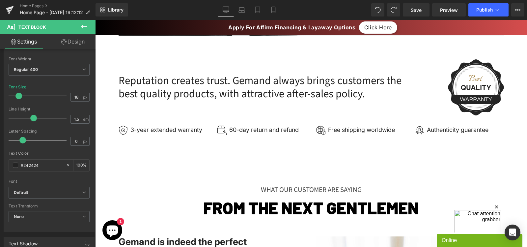
drag, startPoint x: 472, startPoint y: 28, endPoint x: 107, endPoint y: 159, distance: 387.5
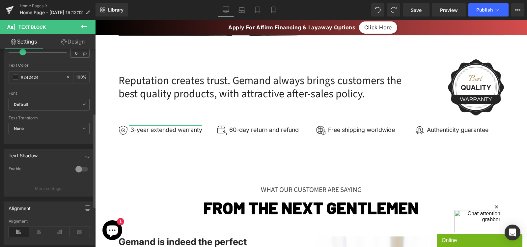
scroll to position [133, 0]
click at [74, 163] on div "Text Shadow 0 Enable #333333 Shadow Color #333333 100 % More settings" at bounding box center [49, 173] width 91 height 48
click at [64, 100] on span "Default" at bounding box center [49, 106] width 81 height 12
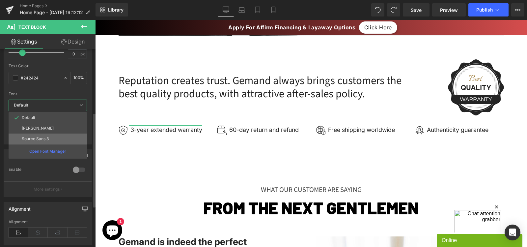
click at [37, 140] on p "Source Sans 3" at bounding box center [35, 138] width 27 height 5
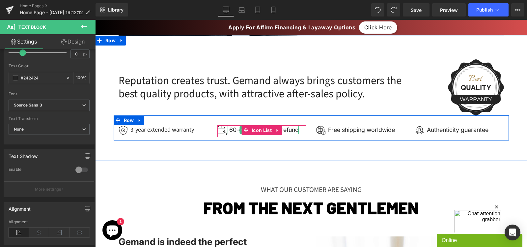
click at [287, 130] on div "60-day return and refund" at bounding box center [263, 129] width 71 height 9
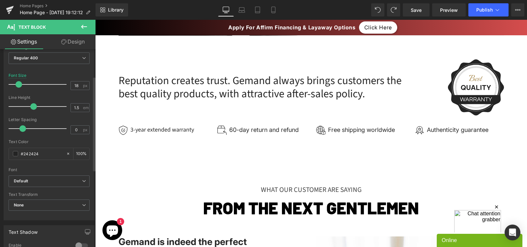
scroll to position [57, 0]
click at [31, 185] on span "Default" at bounding box center [49, 182] width 81 height 12
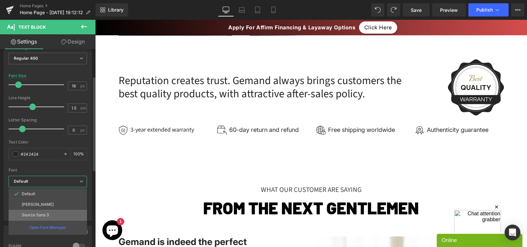
click at [36, 217] on li "Source Sans 3" at bounding box center [48, 215] width 78 height 11
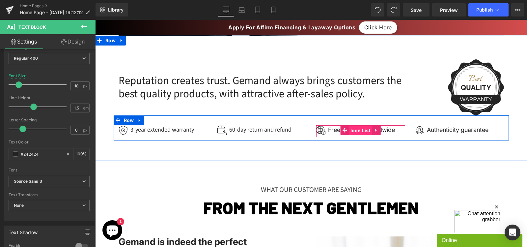
click at [367, 130] on span "Icon List" at bounding box center [360, 131] width 23 height 10
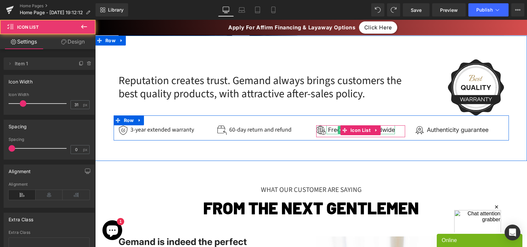
click at [385, 130] on div "Free shipping worldwide" at bounding box center [361, 129] width 69 height 9
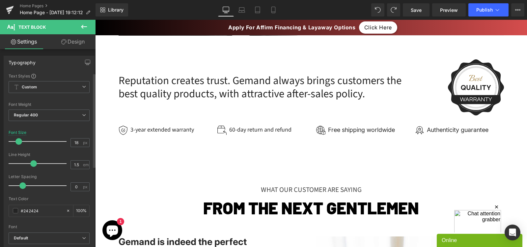
scroll to position [72, 0]
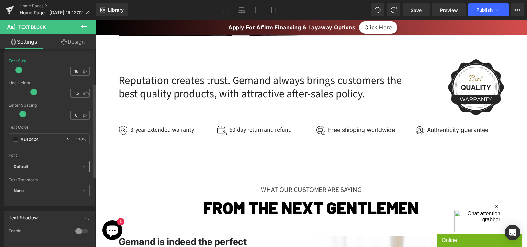
click at [43, 171] on span "Default" at bounding box center [49, 167] width 81 height 12
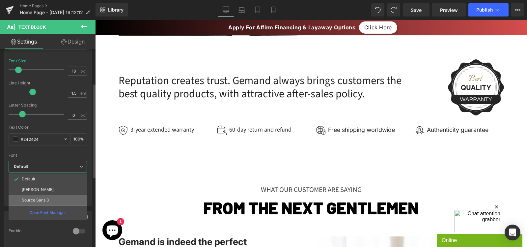
click at [43, 197] on li "Source Sans 3" at bounding box center [48, 200] width 78 height 11
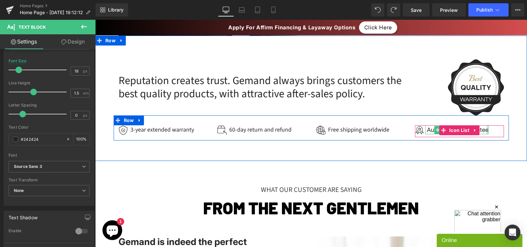
click at [487, 132] on div at bounding box center [488, 129] width 2 height 9
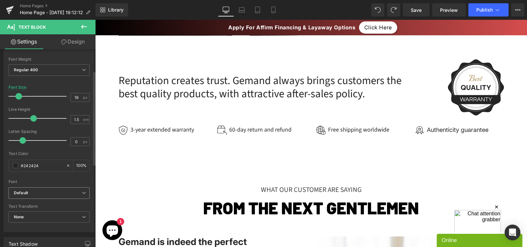
scroll to position [45, 0]
click at [44, 193] on b "Default" at bounding box center [48, 193] width 68 height 6
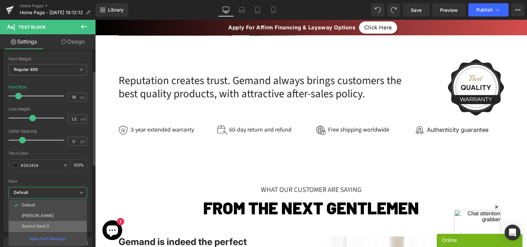
click at [44, 222] on li "Source Sans 3" at bounding box center [48, 226] width 78 height 11
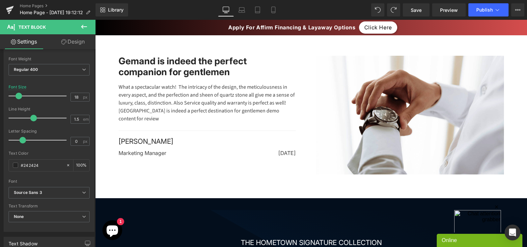
scroll to position [1437, 0]
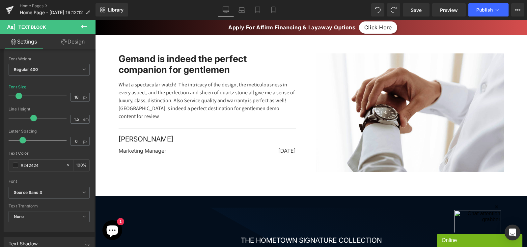
click at [211, 93] on div "What a spectacular watch! The intricacy of the design, the meticulousness in ev…" at bounding box center [207, 101] width 177 height 53
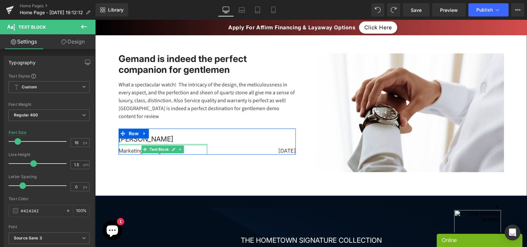
click at [181, 144] on div at bounding box center [163, 145] width 89 height 2
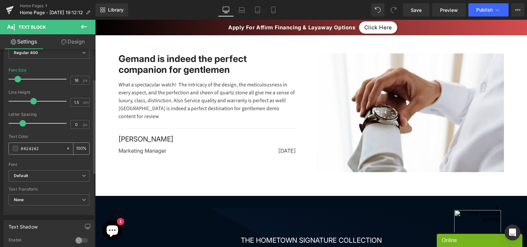
scroll to position [64, 0]
click at [33, 199] on span "None" at bounding box center [49, 199] width 81 height 12
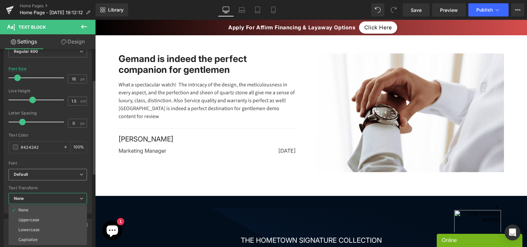
click at [29, 177] on span "Default" at bounding box center [48, 175] width 78 height 12
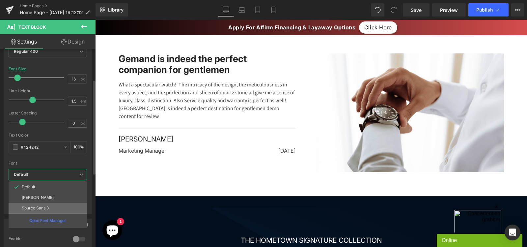
click at [29, 204] on li "Source Sans 3" at bounding box center [48, 208] width 78 height 11
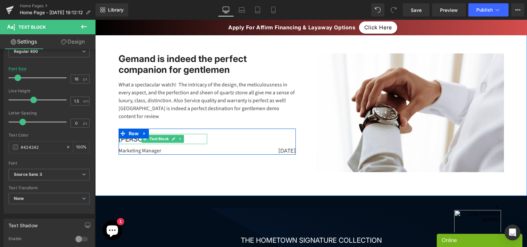
click at [198, 134] on div "[PERSON_NAME]" at bounding box center [163, 139] width 89 height 11
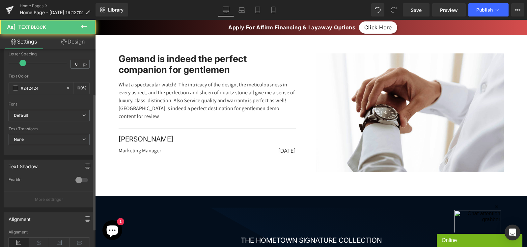
scroll to position [123, 0]
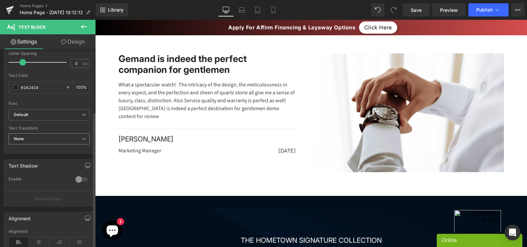
click at [49, 134] on span "None" at bounding box center [49, 139] width 81 height 12
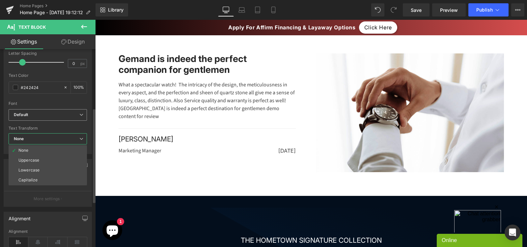
click at [40, 113] on b "Default" at bounding box center [47, 115] width 66 height 6
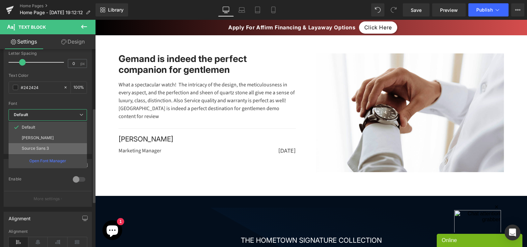
click at [38, 145] on li "Source Sans 3" at bounding box center [48, 148] width 78 height 11
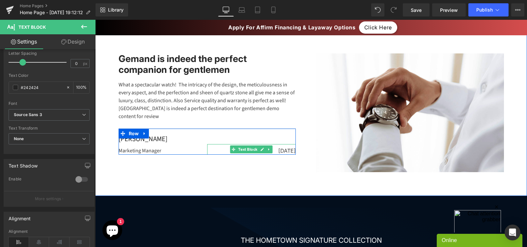
click at [283, 144] on div "[DATE]" at bounding box center [251, 149] width 89 height 11
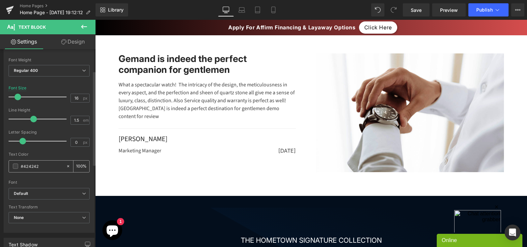
scroll to position [46, 0]
click at [28, 188] on span "Default" at bounding box center [49, 192] width 81 height 12
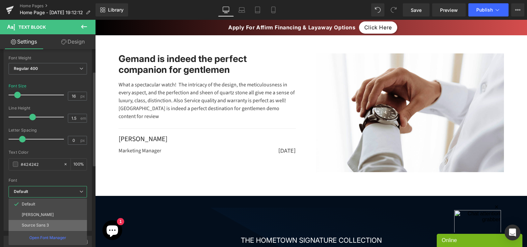
click at [32, 222] on li "Source Sans 3" at bounding box center [48, 225] width 78 height 11
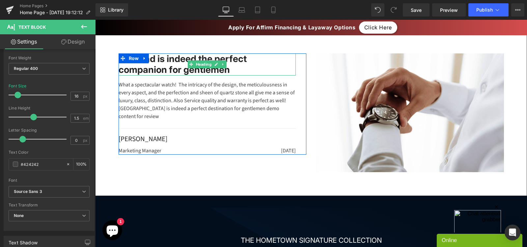
click at [259, 58] on h2 "Gemand is indeed the perfect companion for gentlemen" at bounding box center [207, 64] width 177 height 22
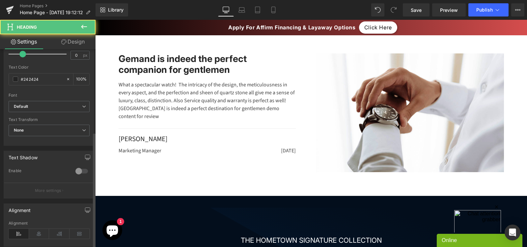
scroll to position [184, 0]
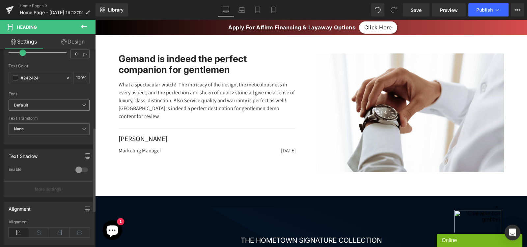
click at [40, 108] on b "Default" at bounding box center [48, 106] width 68 height 6
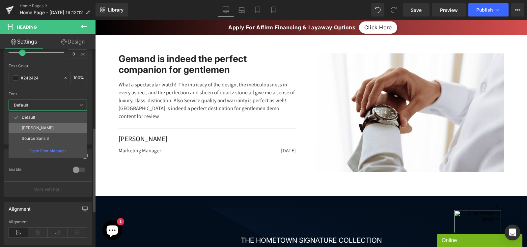
click at [31, 123] on li "[PERSON_NAME]" at bounding box center [48, 128] width 78 height 11
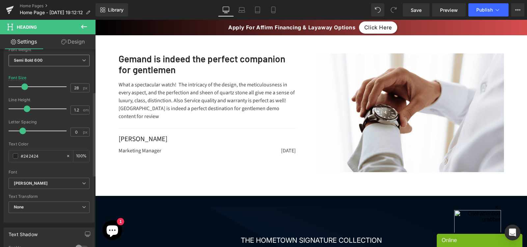
scroll to position [95, 0]
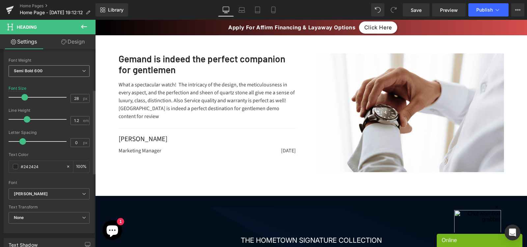
click at [41, 70] on b "Semi Bold 600" at bounding box center [28, 70] width 29 height 5
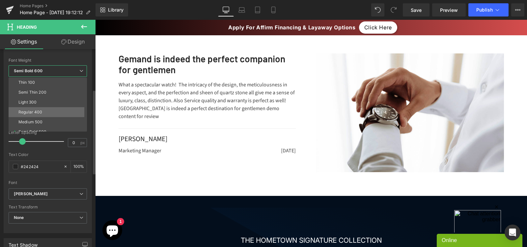
scroll to position [55, 0]
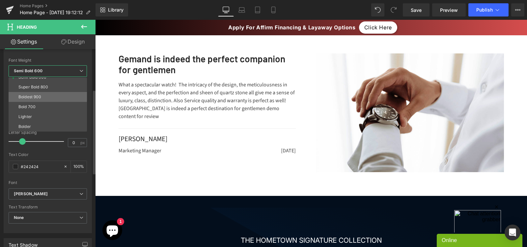
click at [35, 95] on div "Boldest 900" at bounding box center [29, 97] width 23 height 5
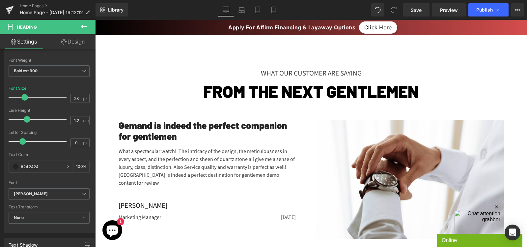
scroll to position [1371, 0]
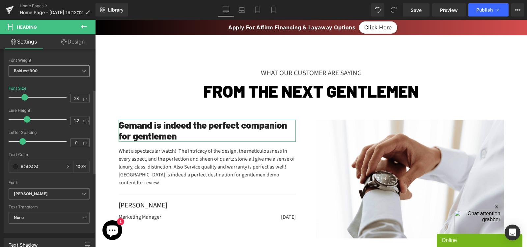
click at [62, 71] on span "Boldest 900" at bounding box center [49, 71] width 81 height 12
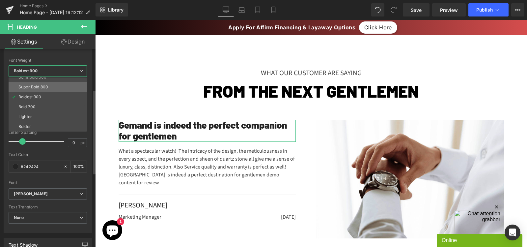
click at [44, 85] on div "Super Bold 800" at bounding box center [33, 87] width 30 height 5
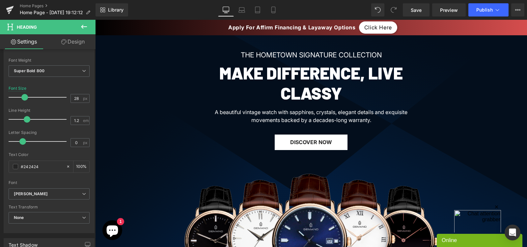
scroll to position [1653, 0]
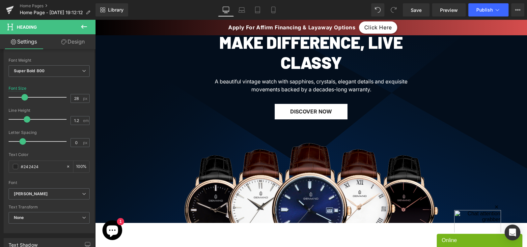
click at [256, 85] on div "A beautiful vintage watch with sapphires, crystals, elegant details and exquisi…" at bounding box center [311, 88] width 231 height 32
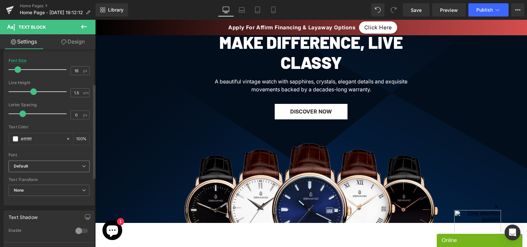
scroll to position [73, 0]
click at [29, 167] on b "Default" at bounding box center [48, 166] width 68 height 6
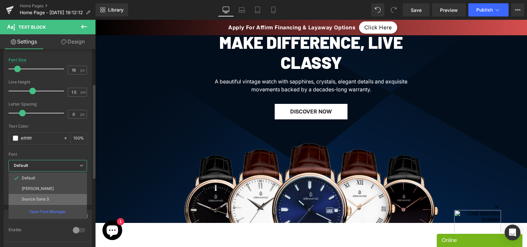
click at [31, 198] on p "Source Sans 3" at bounding box center [35, 199] width 27 height 5
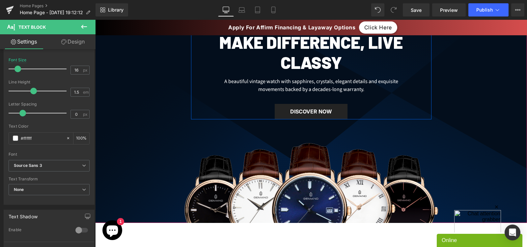
click at [290, 114] on link "DISCOVER NOW" at bounding box center [311, 111] width 73 height 15
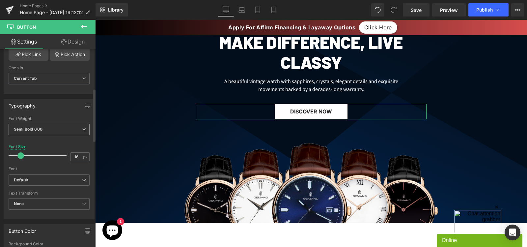
scroll to position [148, 0]
click at [40, 131] on b "Semi Bold 600" at bounding box center [28, 128] width 29 height 5
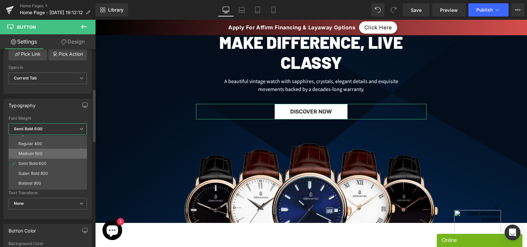
scroll to position [29, 0]
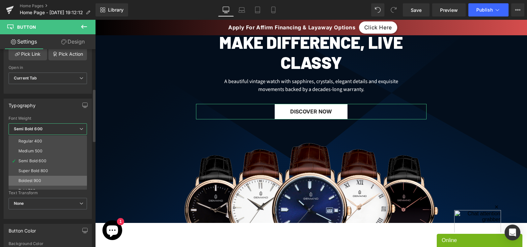
click at [30, 177] on li "Boldest 900" at bounding box center [49, 181] width 81 height 10
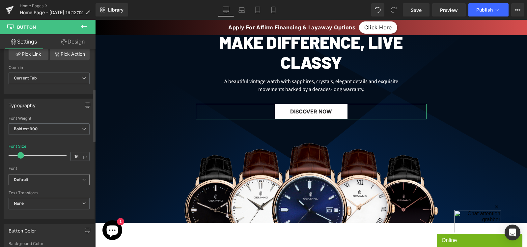
click at [33, 177] on b "Default" at bounding box center [48, 180] width 68 height 6
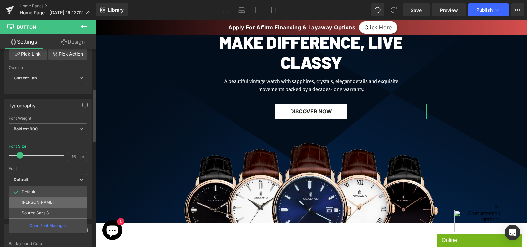
click at [27, 199] on li "[PERSON_NAME]" at bounding box center [48, 202] width 78 height 11
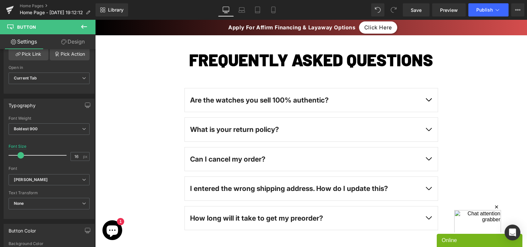
scroll to position [1852, 0]
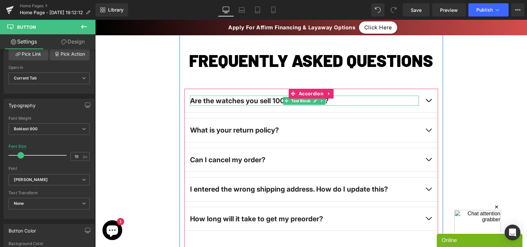
click at [213, 100] on p "Are the watches you sell 100% authentic?" at bounding box center [304, 101] width 229 height 11
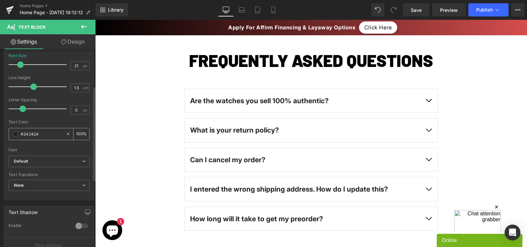
scroll to position [78, 0]
click at [45, 159] on b "Default" at bounding box center [48, 161] width 68 height 6
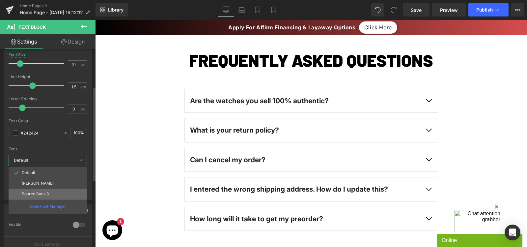
click at [33, 198] on li "Source Sans 3" at bounding box center [48, 194] width 78 height 11
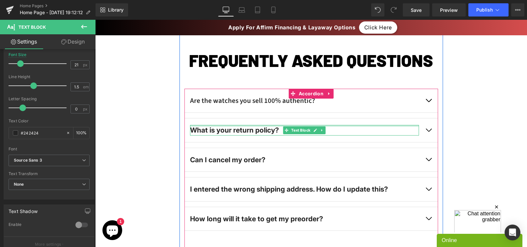
click at [199, 127] on div at bounding box center [304, 126] width 229 height 2
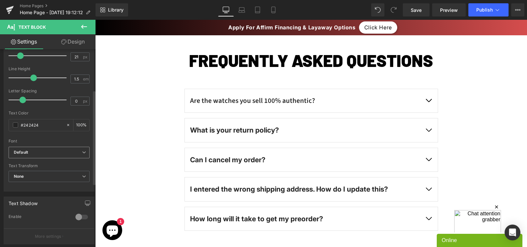
scroll to position [86, 0]
click at [36, 150] on b "Default" at bounding box center [48, 152] width 68 height 6
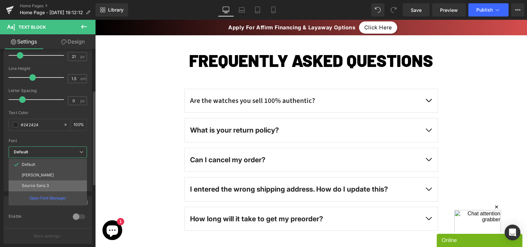
click at [38, 186] on p "Source Sans 3" at bounding box center [35, 185] width 27 height 5
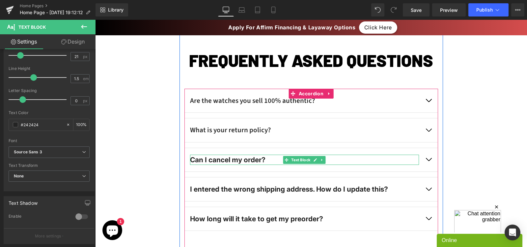
click at [212, 159] on div "Can I cancel my order?" at bounding box center [304, 160] width 229 height 11
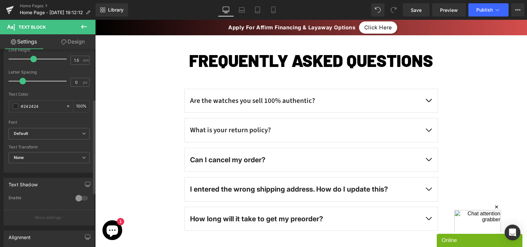
scroll to position [102, 0]
click at [38, 133] on b "Default" at bounding box center [48, 136] width 68 height 6
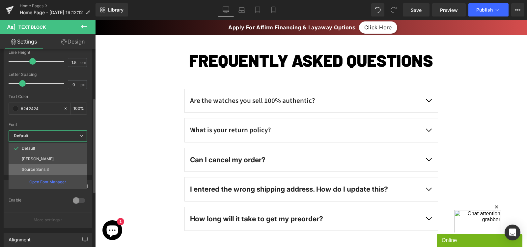
click at [38, 168] on p "Source Sans 3" at bounding box center [35, 169] width 27 height 5
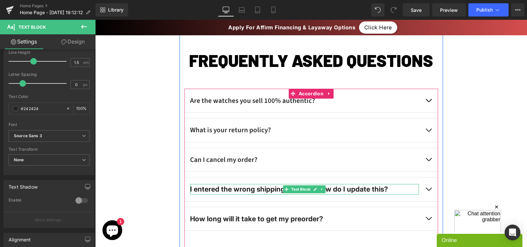
click at [213, 188] on div "I entered the wrong shipping address. How do I update this?" at bounding box center [304, 189] width 229 height 11
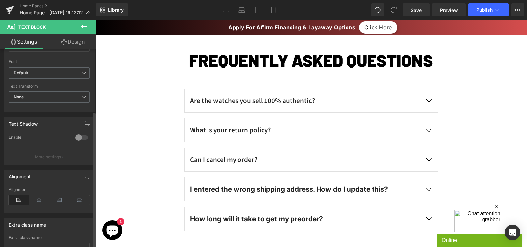
scroll to position [165, 0]
click at [67, 71] on b "Default" at bounding box center [48, 73] width 68 height 6
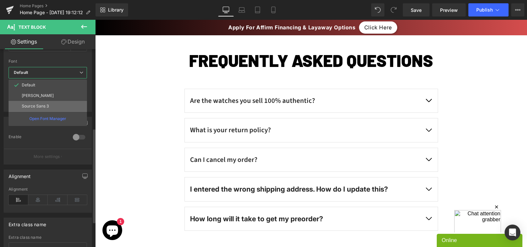
click at [51, 104] on li "Source Sans 3" at bounding box center [48, 106] width 78 height 11
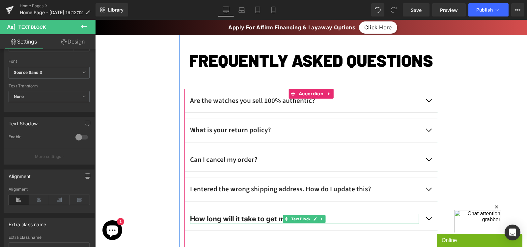
click at [223, 217] on div "How long will it take to get my preorder?" at bounding box center [304, 219] width 229 height 11
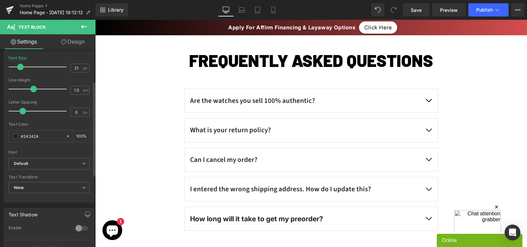
scroll to position [78, 0]
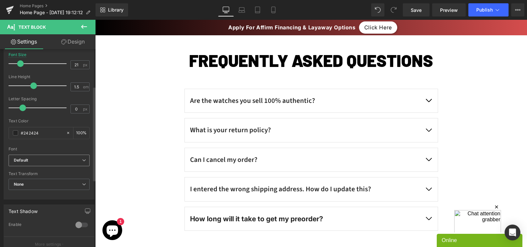
click at [39, 167] on div "Default Default [PERSON_NAME] Source Sans 3 Open Font Manager" at bounding box center [49, 162] width 81 height 15
click at [37, 163] on span "Default" at bounding box center [49, 161] width 81 height 12
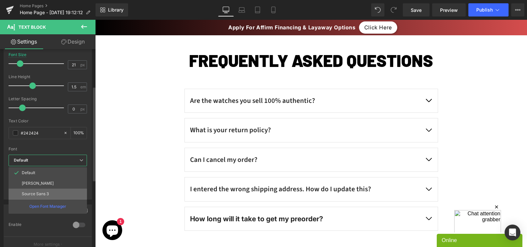
click at [35, 193] on p "Source Sans 3" at bounding box center [35, 194] width 27 height 5
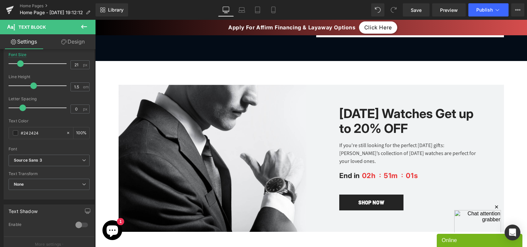
scroll to position [1058, 0]
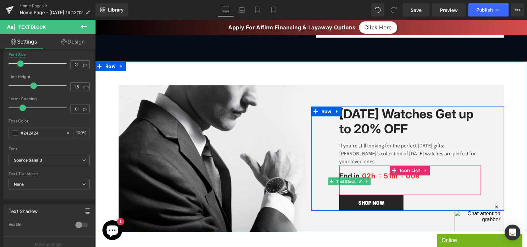
click at [345, 181] on p "End in" at bounding box center [350, 176] width 21 height 11
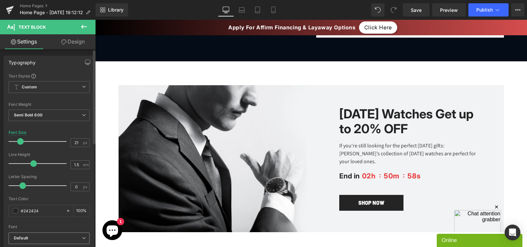
click at [40, 236] on b "Default" at bounding box center [48, 238] width 68 height 6
click at [53, 229] on div "Font Default [PERSON_NAME] Source Sans 3 Default Default [PERSON_NAME] Source S…" at bounding box center [48, 152] width 78 height 159
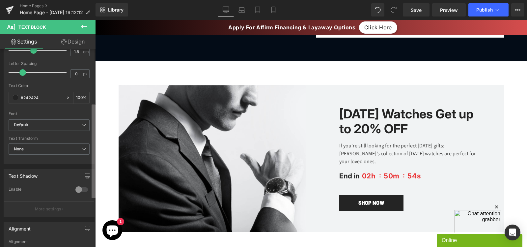
click at [86, 174] on div "Typography Text Styles Custom Custom Setup Global Style Custom Setup Global Sty…" at bounding box center [48, 149] width 96 height 201
drag, startPoint x: 53, startPoint y: 106, endPoint x: 51, endPoint y: 111, distance: 5.2
click at [53, 107] on div at bounding box center [49, 108] width 81 height 4
click at [41, 127] on span "Default" at bounding box center [49, 125] width 81 height 12
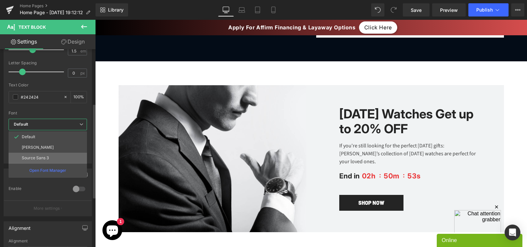
click at [36, 158] on p "Source Sans 3" at bounding box center [35, 158] width 27 height 5
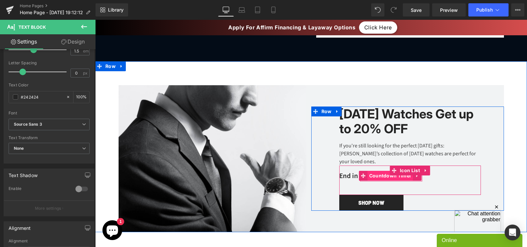
click at [376, 174] on span "Countdown Timer" at bounding box center [391, 176] width 46 height 10
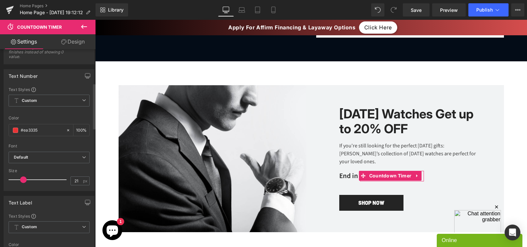
scroll to position [147, 0]
click at [46, 155] on b "Default" at bounding box center [48, 157] width 68 height 6
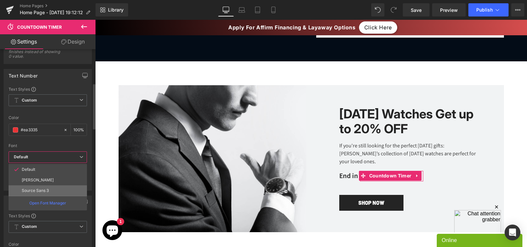
click at [46, 189] on p "Source Sans 3" at bounding box center [35, 190] width 27 height 5
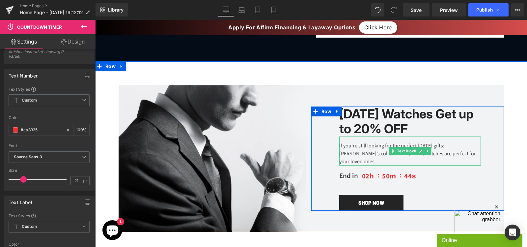
click at [367, 148] on div "If you're still looking for the perfect [DATE] gifts: [PERSON_NAME]’s collectio…" at bounding box center [411, 150] width 142 height 29
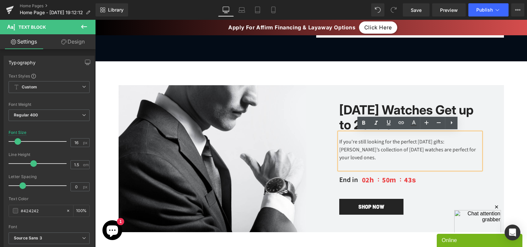
click at [408, 108] on h3 "[DATE] Watches Get up to 20% OFF" at bounding box center [411, 118] width 142 height 30
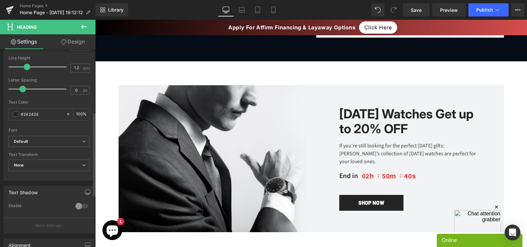
scroll to position [148, 0]
click at [56, 138] on span "Default" at bounding box center [49, 141] width 81 height 12
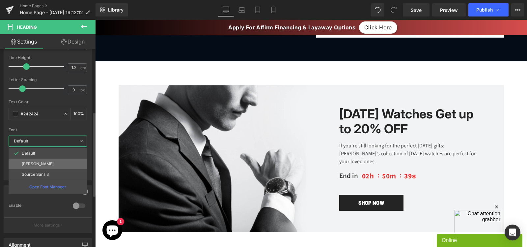
click at [48, 164] on li "[PERSON_NAME]" at bounding box center [48, 164] width 78 height 11
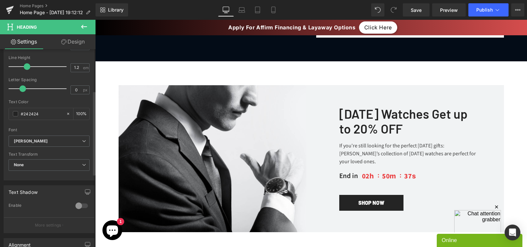
scroll to position [90, 0]
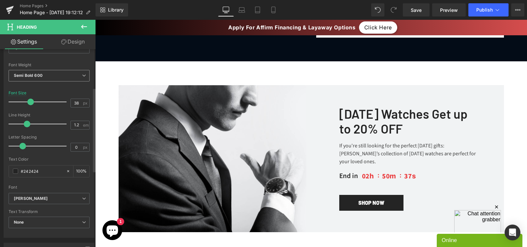
click at [34, 75] on b "Semi Bold 600" at bounding box center [28, 75] width 29 height 5
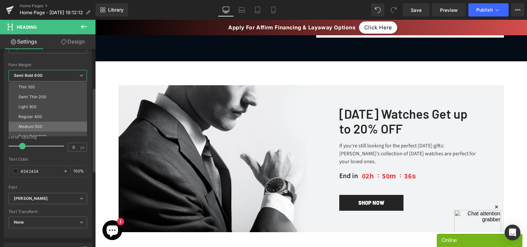
scroll to position [52, 0]
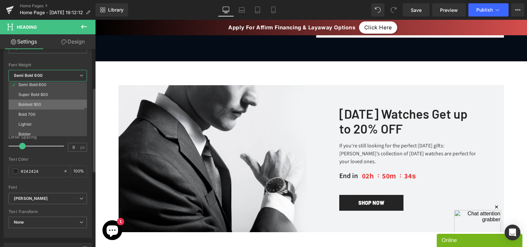
click at [31, 106] on div "Boldest 900" at bounding box center [29, 104] width 23 height 5
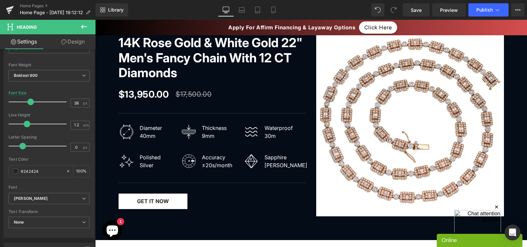
scroll to position [879, 0]
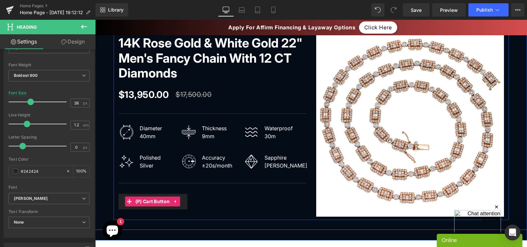
click at [176, 201] on link at bounding box center [175, 201] width 9 height 10
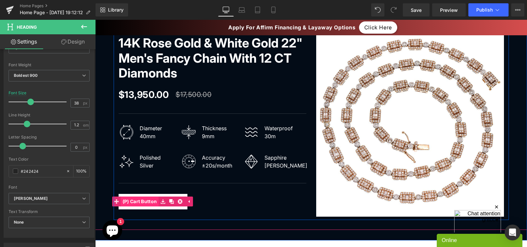
click at [147, 201] on span "(P) Cart Button" at bounding box center [140, 201] width 38 height 10
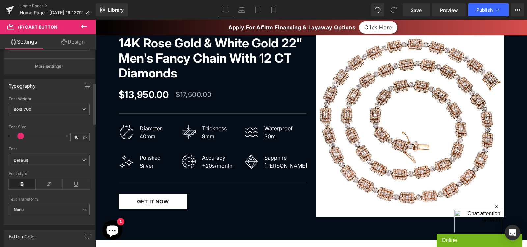
scroll to position [163, 0]
click at [50, 102] on div "Font Weight Bold 700 Thin 100 Semi Thin 200 Light 300 Regular 400 Medium 500 Se…" at bounding box center [49, 109] width 81 height 26
click at [43, 111] on span "Bold 700" at bounding box center [49, 109] width 81 height 12
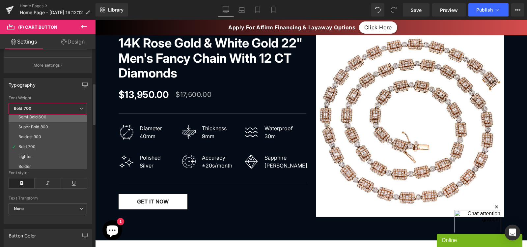
scroll to position [55, 0]
click at [35, 134] on div "Boldest 900" at bounding box center [29, 134] width 23 height 5
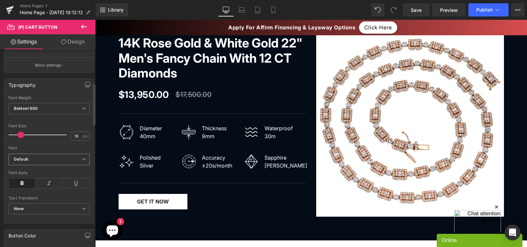
click at [28, 156] on span "Default" at bounding box center [49, 160] width 81 height 12
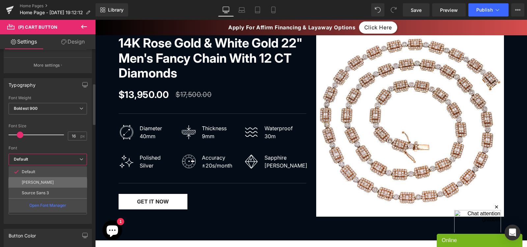
click at [34, 185] on li "[PERSON_NAME]" at bounding box center [48, 182] width 78 height 11
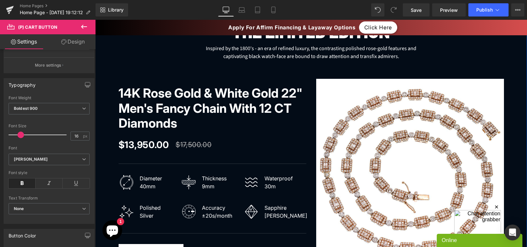
scroll to position [830, 0]
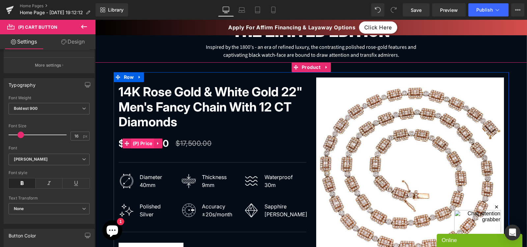
click at [140, 142] on span "(P) Price" at bounding box center [142, 143] width 23 height 10
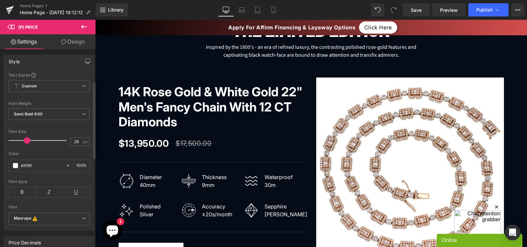
scroll to position [80, 0]
click at [36, 90] on b "Custom" at bounding box center [29, 87] width 15 height 6
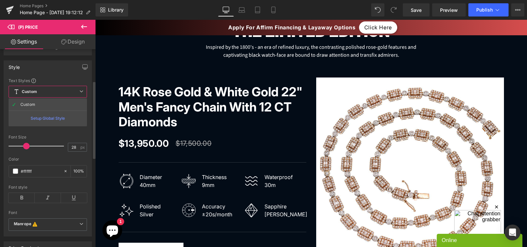
click at [36, 92] on b "Custom" at bounding box center [29, 92] width 15 height 6
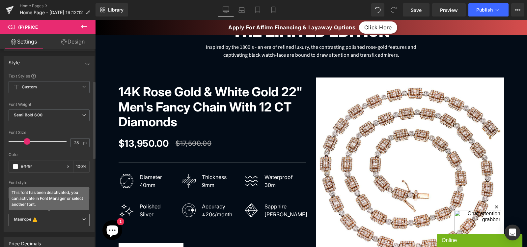
click at [32, 223] on icon "This font has been deactivated, you can activate in Font Manager or select anot…" at bounding box center [34, 220] width 7 height 7
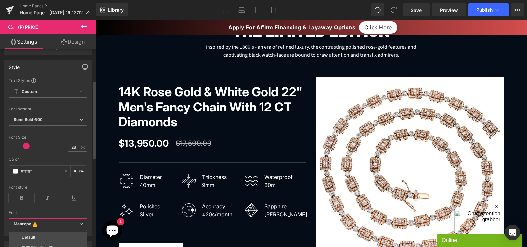
click at [74, 183] on div at bounding box center [48, 183] width 78 height 4
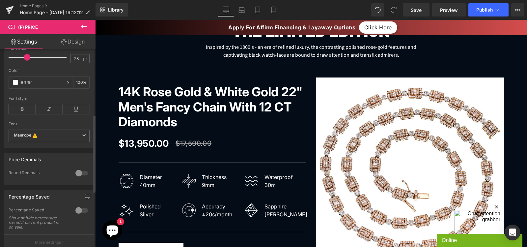
scroll to position [166, 0]
click at [49, 145] on div "Default [PERSON_NAME] Source Sans 3 Manrope Manrope This font has been deactiva…" at bounding box center [49, 137] width 81 height 18
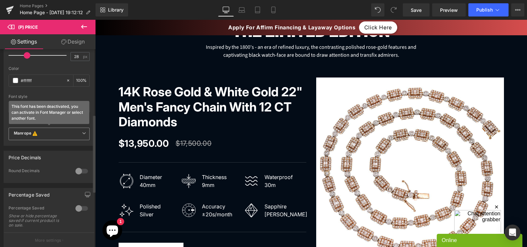
click at [45, 140] on span "Manrope This font has been deactivated, you can activate in Font Manager or sel…" at bounding box center [49, 134] width 81 height 13
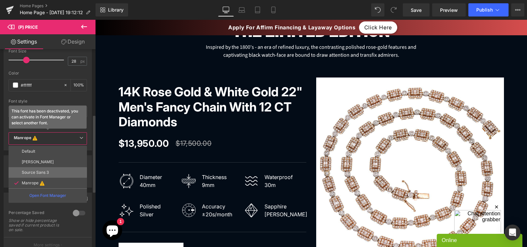
click at [33, 171] on p "Source Sans 3" at bounding box center [35, 172] width 27 height 5
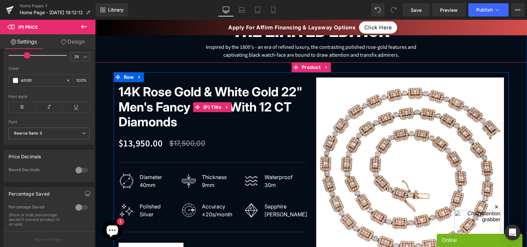
click at [249, 91] on link "14K Rose Gold & White Gold 22" Men's Fancy Chain With 12 CT Diamonds" at bounding box center [213, 106] width 188 height 45
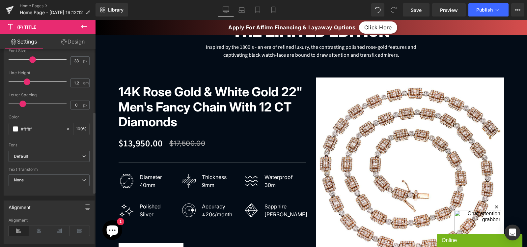
scroll to position [153, 0]
click at [30, 156] on b "Default" at bounding box center [48, 156] width 68 height 6
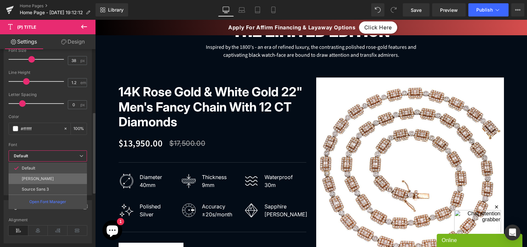
click at [29, 177] on p "[PERSON_NAME]" at bounding box center [38, 178] width 32 height 5
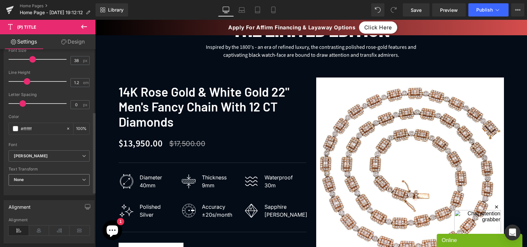
click at [29, 180] on span "None" at bounding box center [49, 180] width 81 height 12
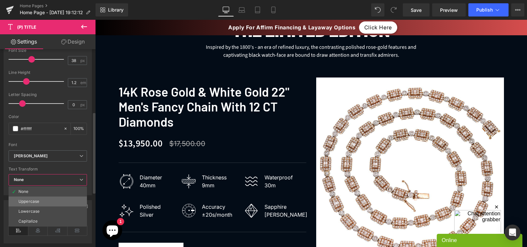
click at [27, 201] on div "Uppercase" at bounding box center [28, 201] width 21 height 5
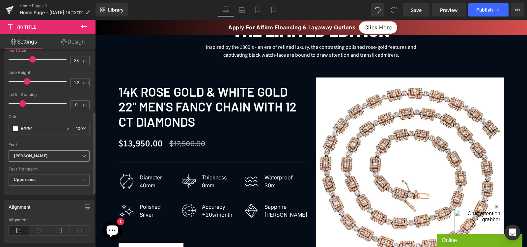
click at [50, 165] on div "[PERSON_NAME] Default [PERSON_NAME] Source Sans 3 Open Font Manager" at bounding box center [49, 157] width 81 height 15
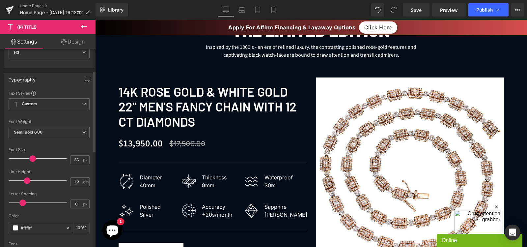
scroll to position [51, 0]
click at [38, 135] on b "Semi Bold 600" at bounding box center [28, 134] width 29 height 5
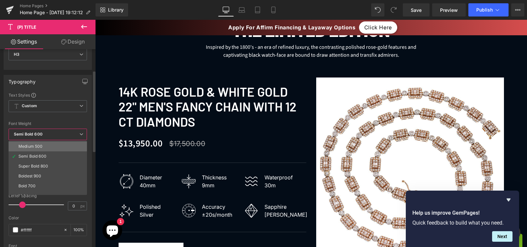
scroll to position [41, 0]
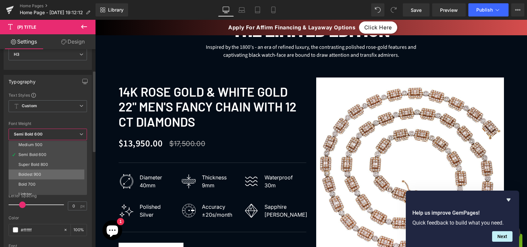
click at [34, 176] on div "Boldest 900" at bounding box center [29, 174] width 23 height 5
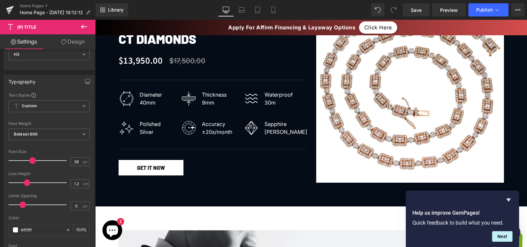
scroll to position [897, 0]
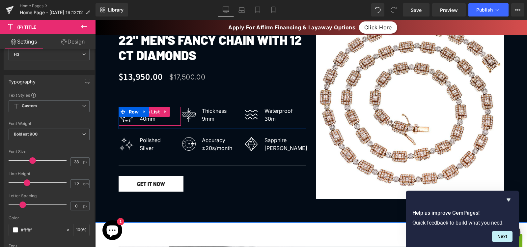
click at [163, 121] on div "Image Diameter 40mm Text Block" at bounding box center [150, 116] width 63 height 19
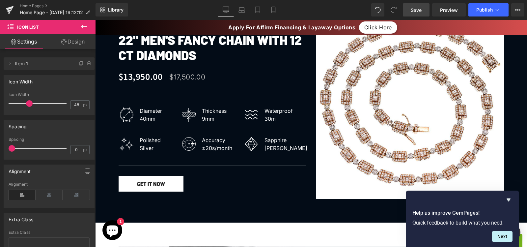
click at [426, 7] on link "Save" at bounding box center [416, 9] width 27 height 13
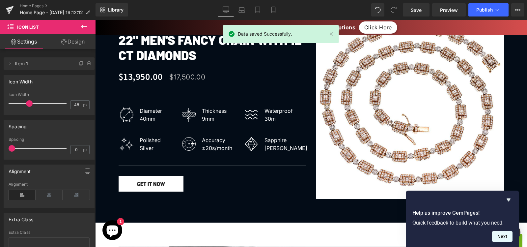
click at [504, 239] on button "Next" at bounding box center [502, 236] width 20 height 11
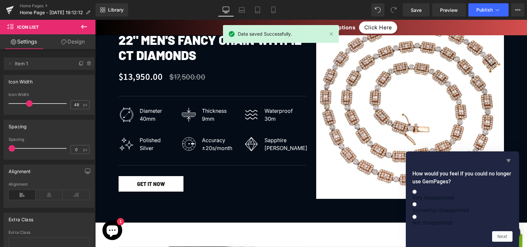
click at [508, 157] on icon "Hide survey" at bounding box center [509, 161] width 8 height 8
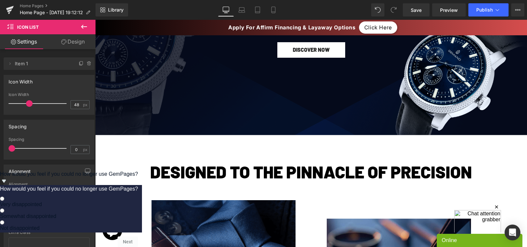
scroll to position [0, 0]
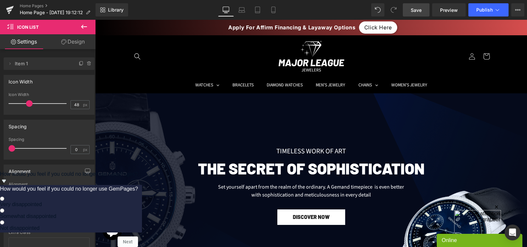
click at [423, 14] on link "Save" at bounding box center [416, 9] width 27 height 13
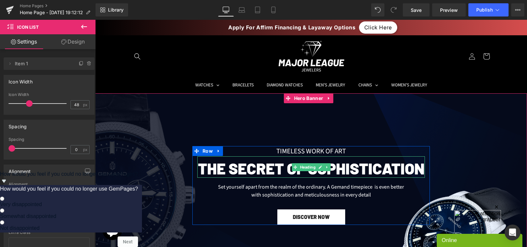
click at [255, 173] on h2 "The secret of Sophistication" at bounding box center [311, 168] width 228 height 18
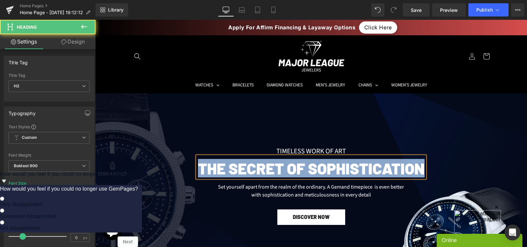
paste div
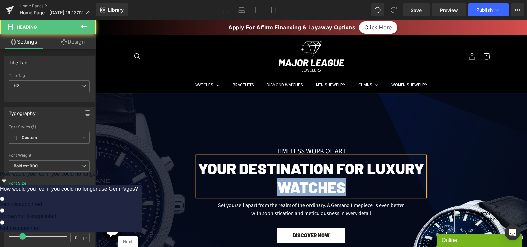
drag, startPoint x: 360, startPoint y: 193, endPoint x: 274, endPoint y: 193, distance: 85.4
click at [274, 193] on h2 "Your Destination for Luxury Watches" at bounding box center [311, 177] width 228 height 37
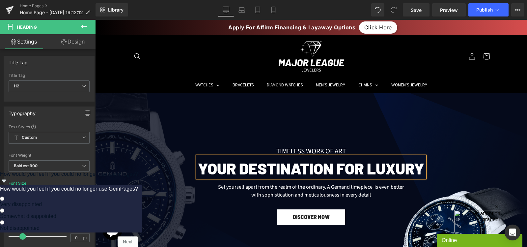
click at [462, 165] on span "TIMELESS WORK OF ART Text Block Your Destination for Luxury Heading Set yoursel…" at bounding box center [311, 185] width 432 height 79
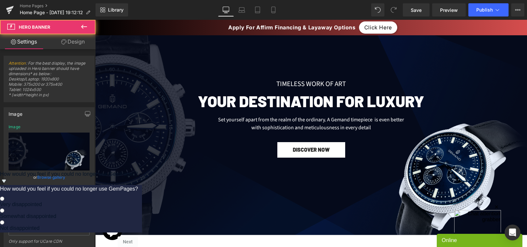
scroll to position [68, 0]
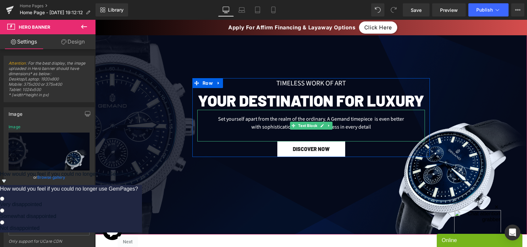
click at [274, 121] on div "Set yourself apart from the realm of the ordinary. A Gemand timepiece is even b…" at bounding box center [311, 126] width 228 height 32
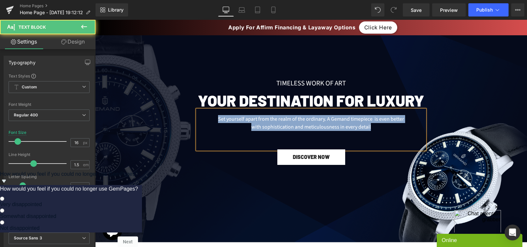
click at [275, 126] on div "Set yourself apart from the realm of the ordinary. A Gemand timepiece is even b…" at bounding box center [311, 130] width 228 height 40
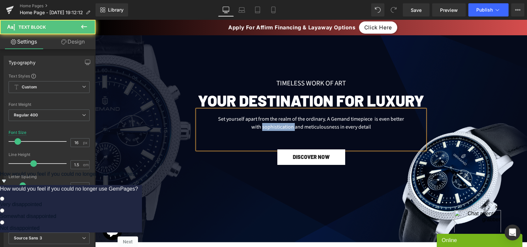
click at [275, 126] on div "Set yourself apart from the realm of the ordinary. A Gemand timepiece is even b…" at bounding box center [311, 130] width 228 height 40
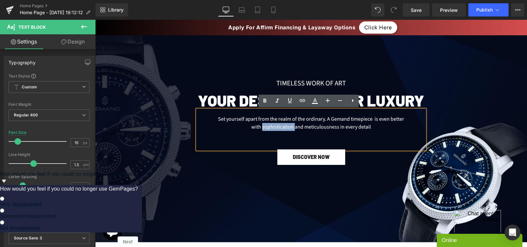
click at [393, 170] on div at bounding box center [311, 133] width 432 height 217
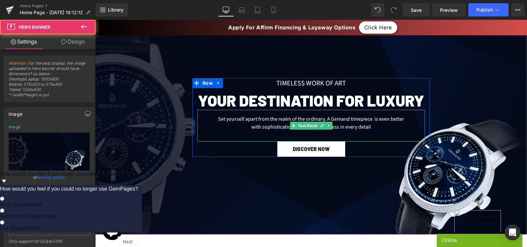
click at [369, 126] on div "Set yourself apart from the realm of the ordinary. A Gemand timepiece is even b…" at bounding box center [311, 126] width 228 height 32
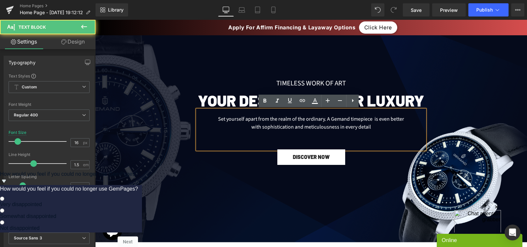
click at [262, 125] on div "Set yourself apart from the realm of the ordinary. A Gemand timepiece is even b…" at bounding box center [311, 130] width 228 height 40
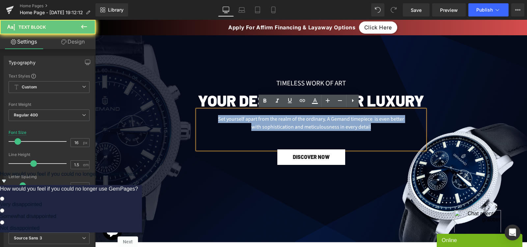
click at [262, 125] on div "Set yourself apart from the realm of the ordinary. A Gemand timepiece is even b…" at bounding box center [311, 130] width 228 height 40
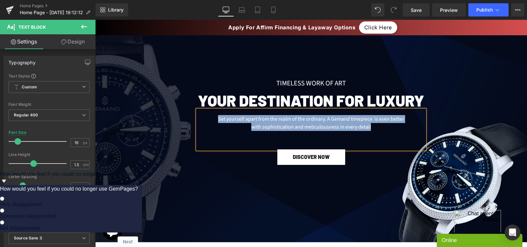
click at [460, 75] on div at bounding box center [311, 133] width 432 height 217
